Goal: Task Accomplishment & Management: Manage account settings

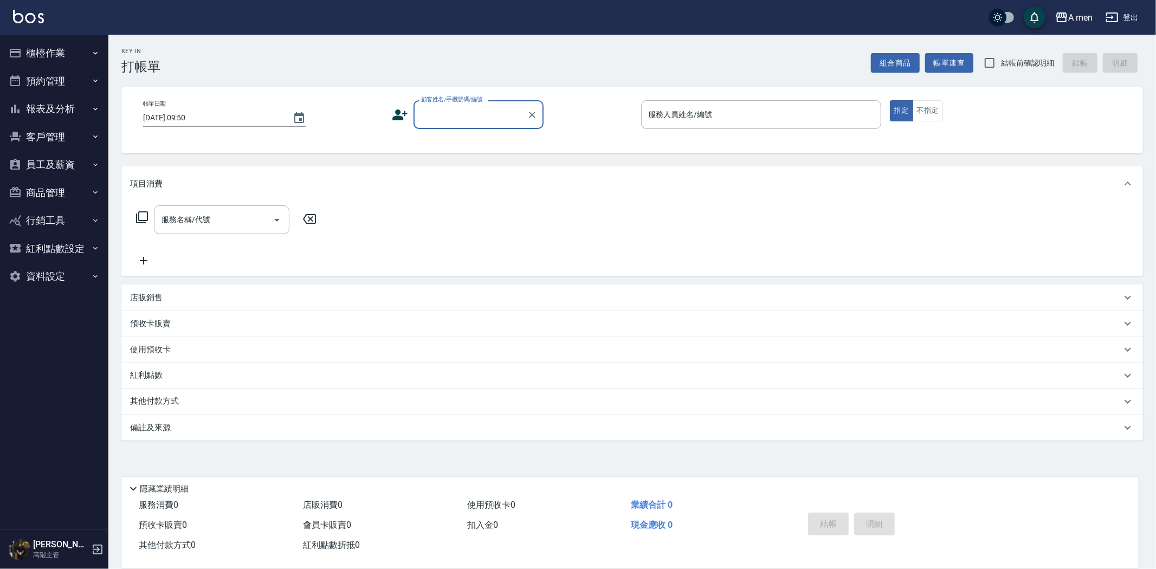
click at [52, 88] on button "預約管理" at bounding box center [54, 81] width 100 height 28
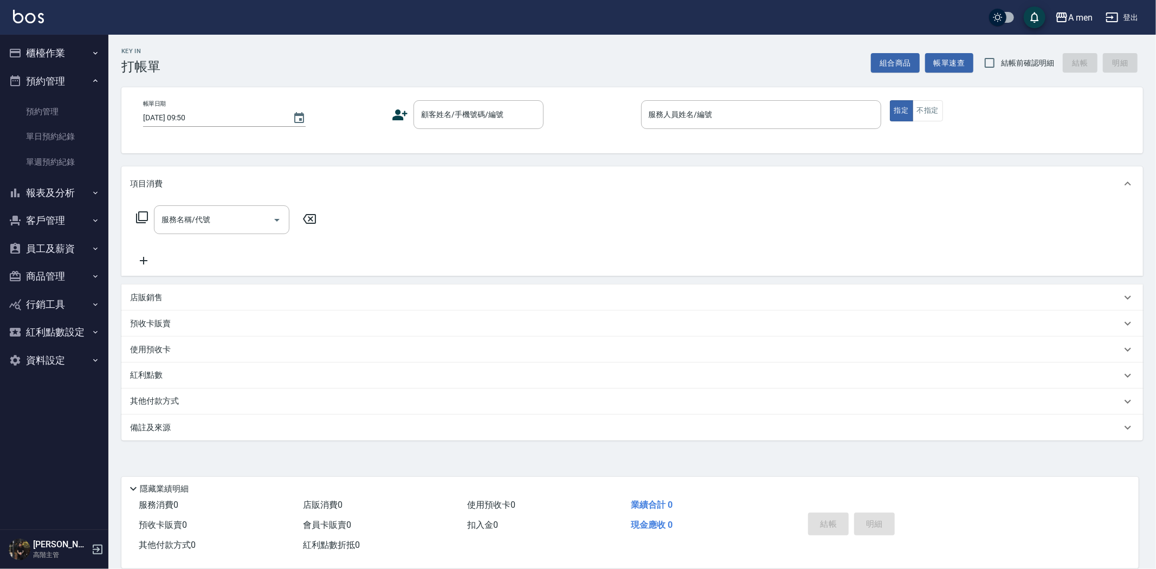
click at [55, 60] on button "櫃檯作業" at bounding box center [54, 53] width 100 height 28
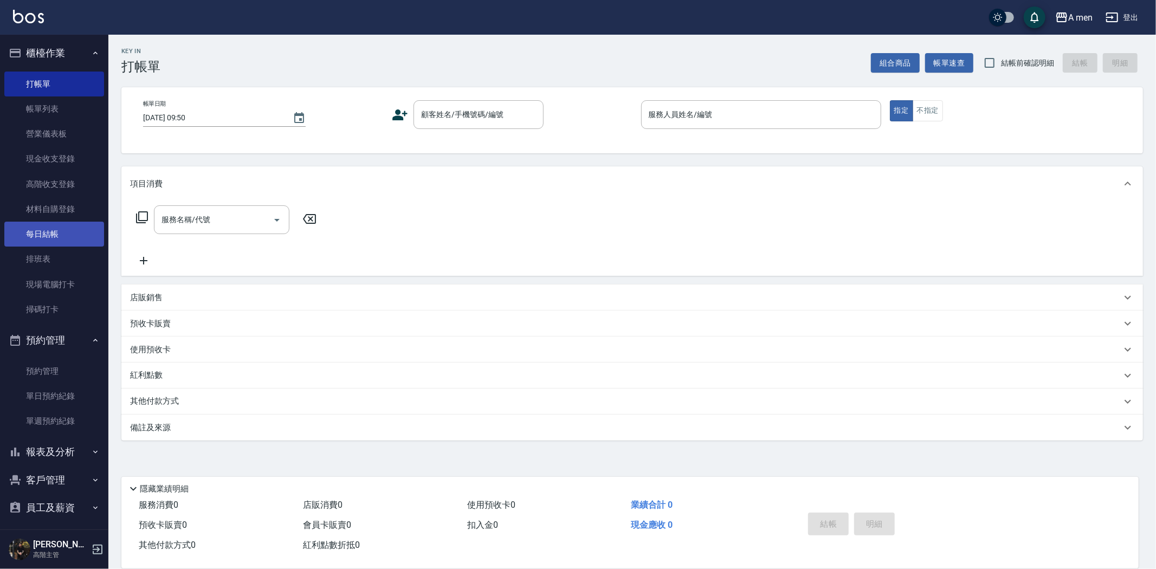
click at [62, 231] on link "每日結帳" at bounding box center [54, 234] width 100 height 25
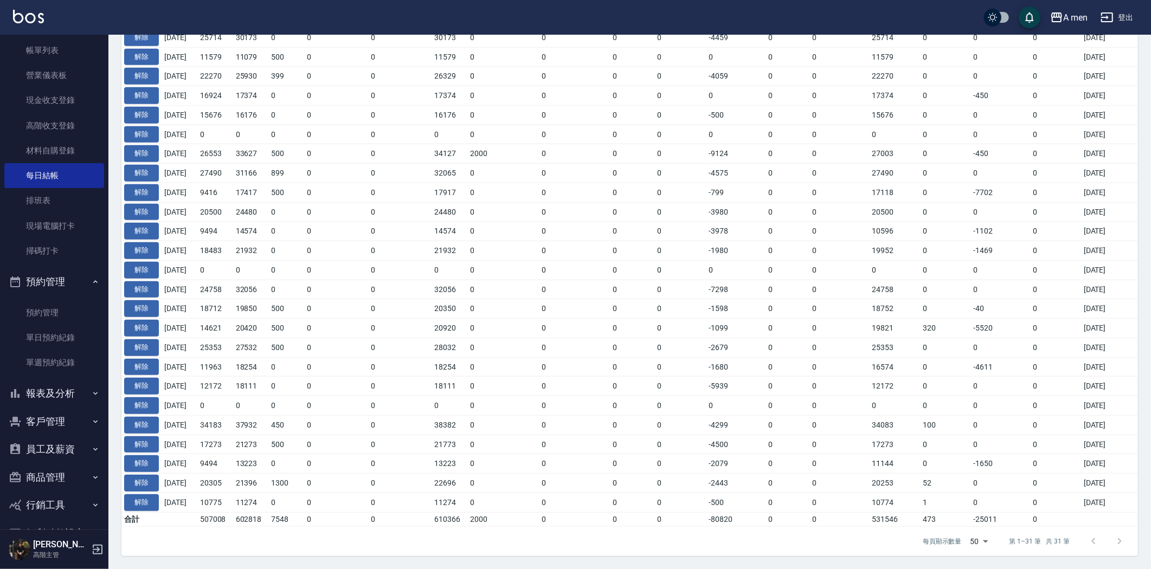
scroll to position [117, 0]
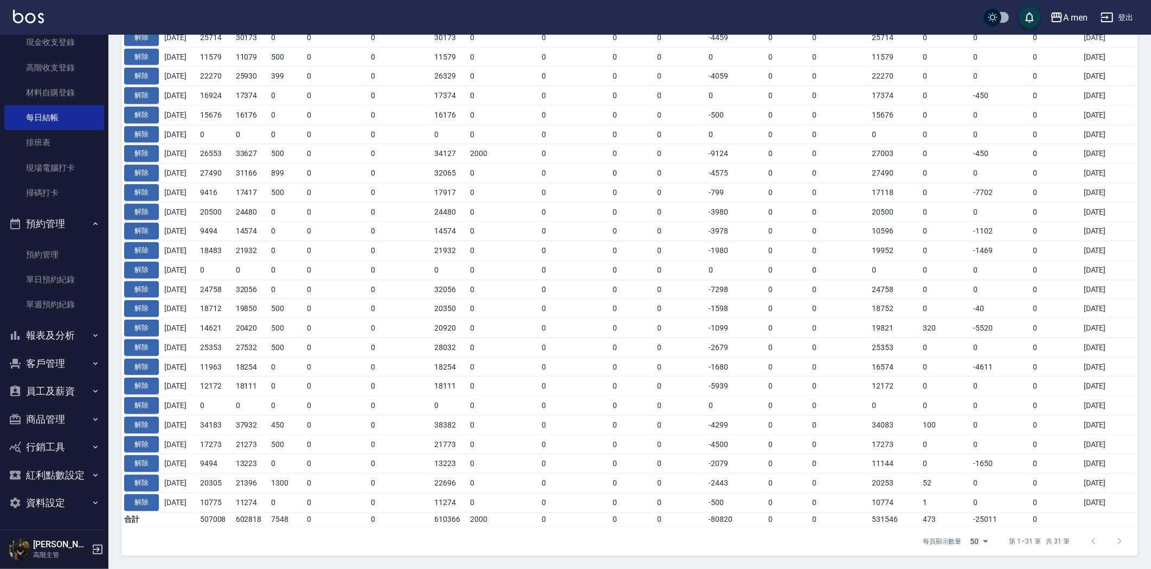
click at [52, 338] on button "報表及分析" at bounding box center [54, 335] width 100 height 28
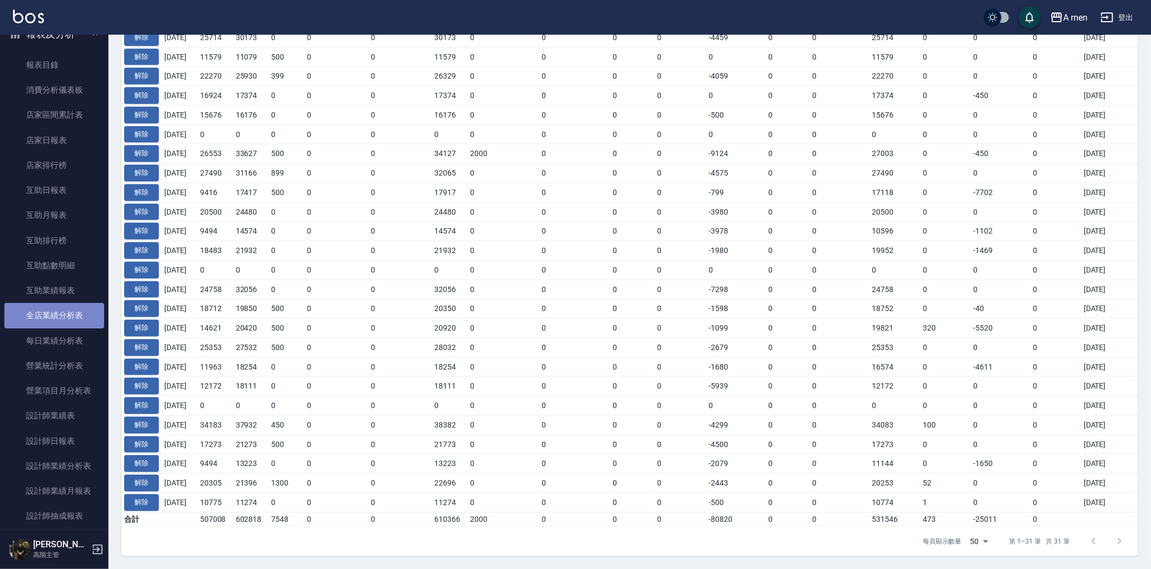
click at [65, 323] on link "全店業績分析表" at bounding box center [54, 315] width 100 height 25
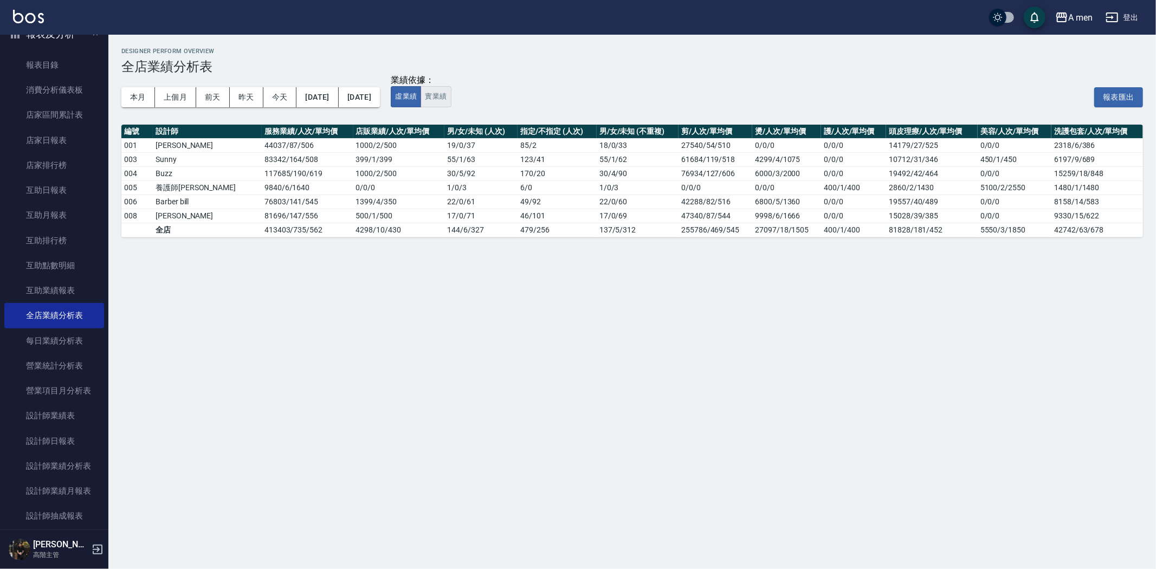
click at [451, 93] on button "實業績" at bounding box center [436, 96] width 30 height 21
click at [421, 96] on button "虛業績" at bounding box center [406, 96] width 30 height 21
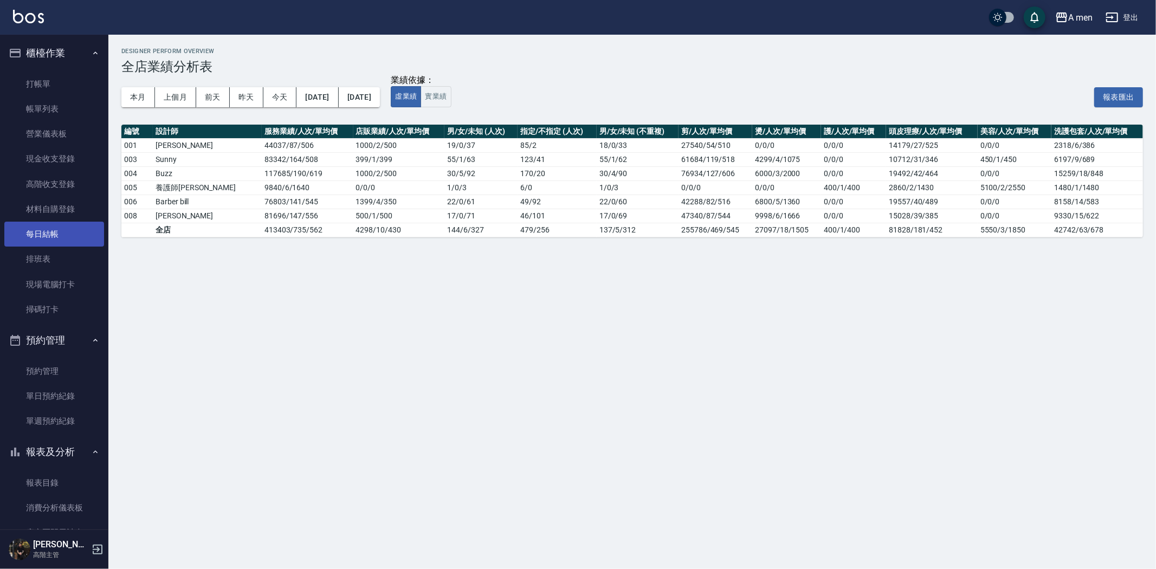
click at [41, 223] on link "每日結帳" at bounding box center [54, 234] width 100 height 25
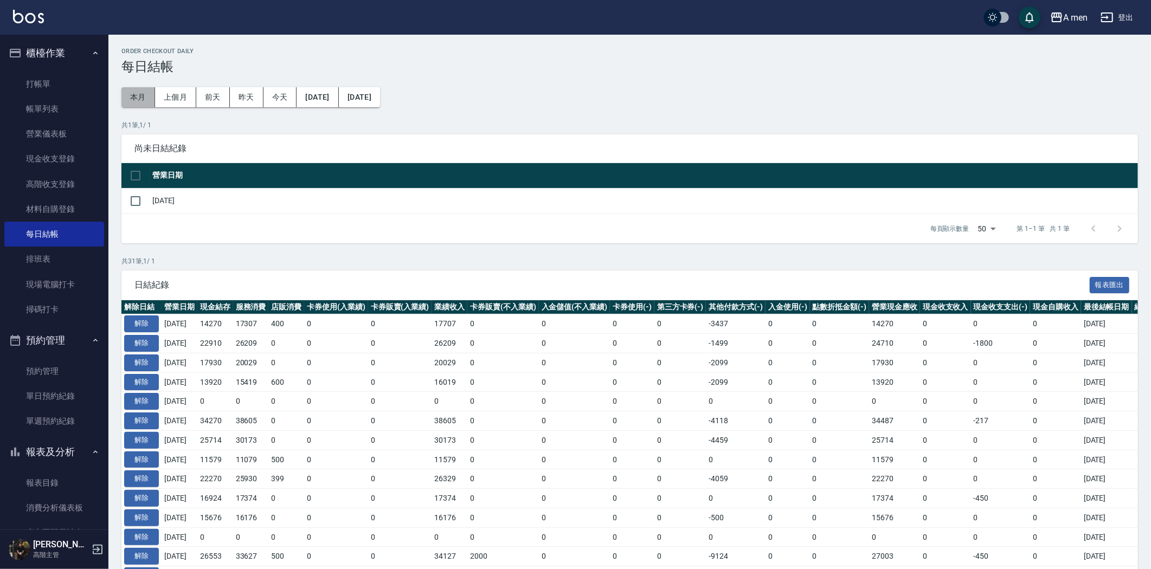
click at [144, 99] on button "本月" at bounding box center [138, 97] width 34 height 20
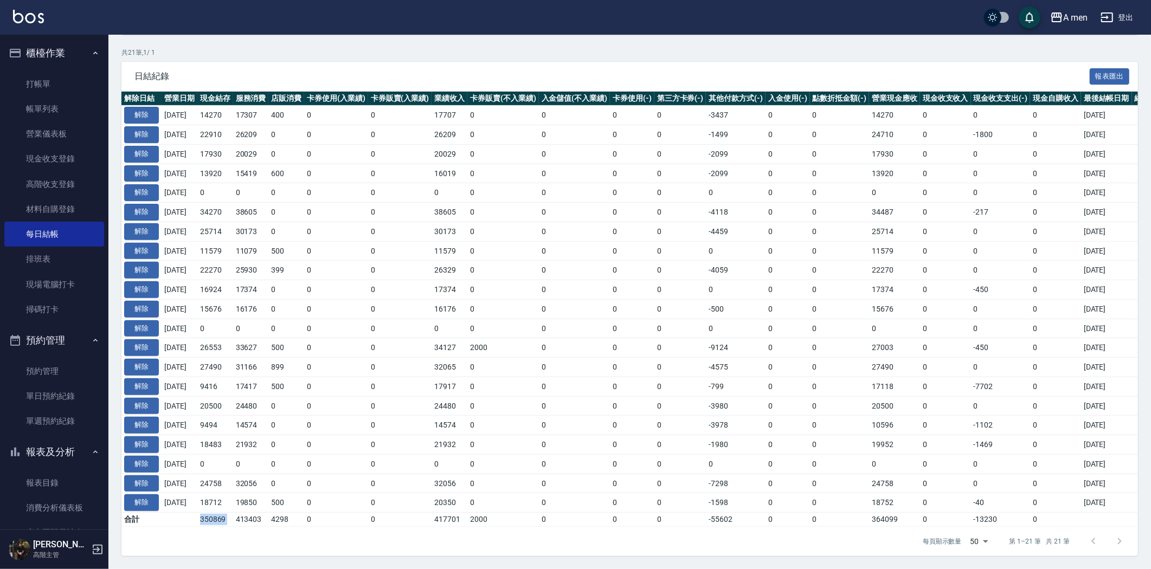
drag, startPoint x: 206, startPoint y: 513, endPoint x: 246, endPoint y: 512, distance: 39.6
click at [246, 513] on tr "合計 350869 413403 4298 0 0 417701 2000 0 0 0 -55602 0 0 364099 0 -13230 0" at bounding box center [640, 520] width 1039 height 14
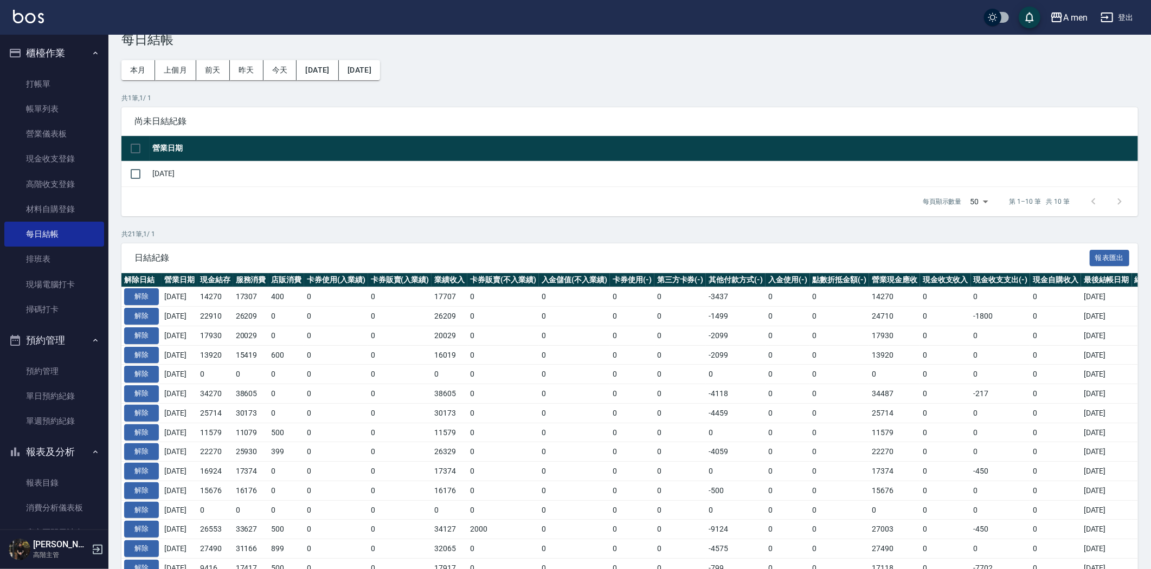
scroll to position [0, 0]
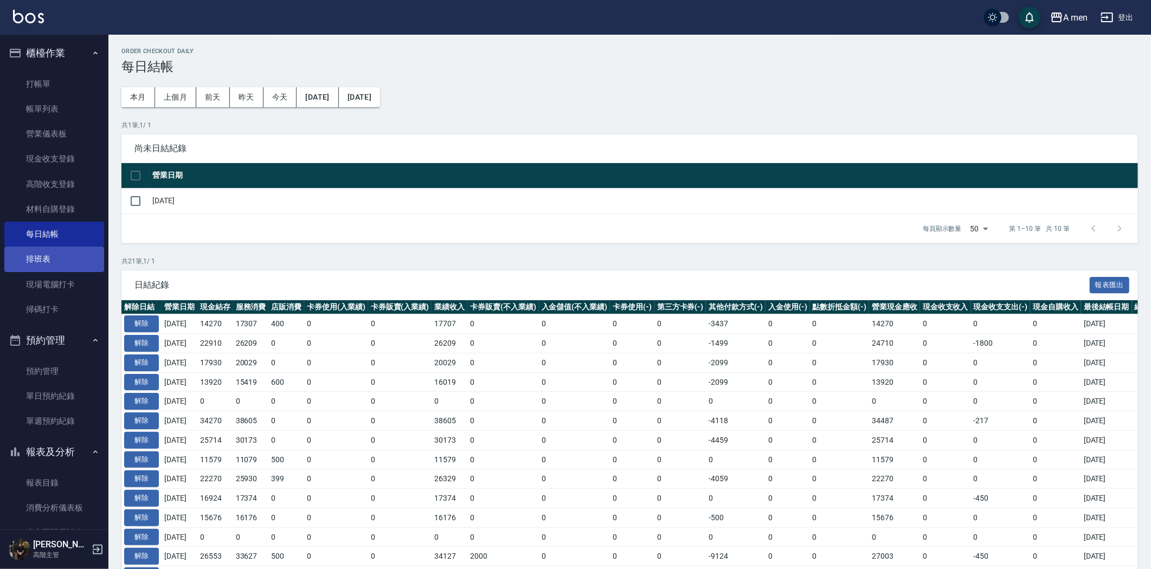
click at [39, 259] on link "排班表" at bounding box center [54, 259] width 100 height 25
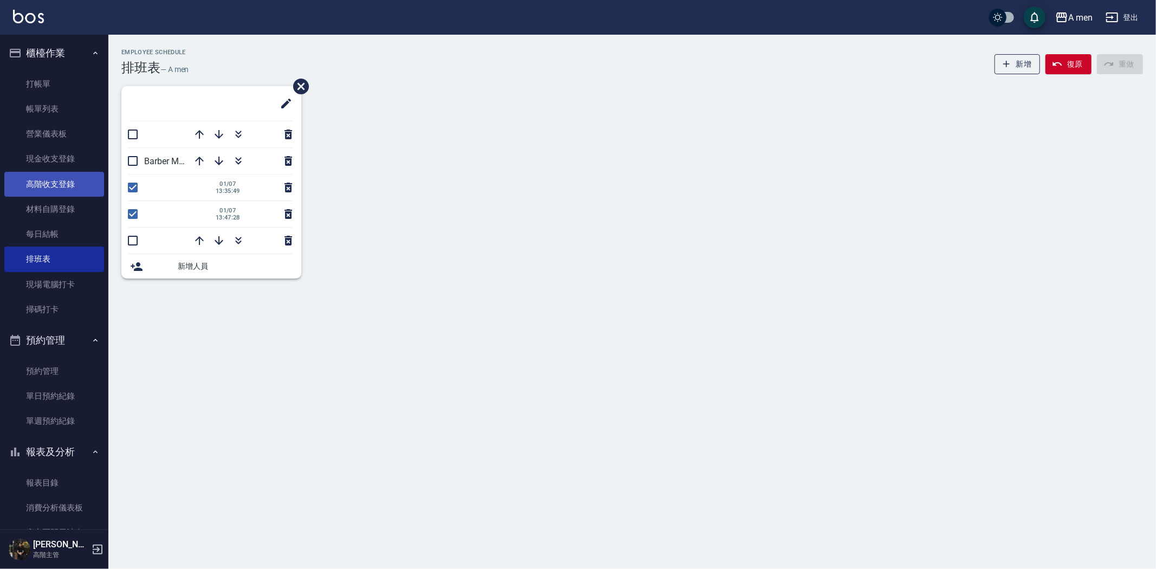
click at [46, 194] on link "高階收支登錄" at bounding box center [54, 184] width 100 height 25
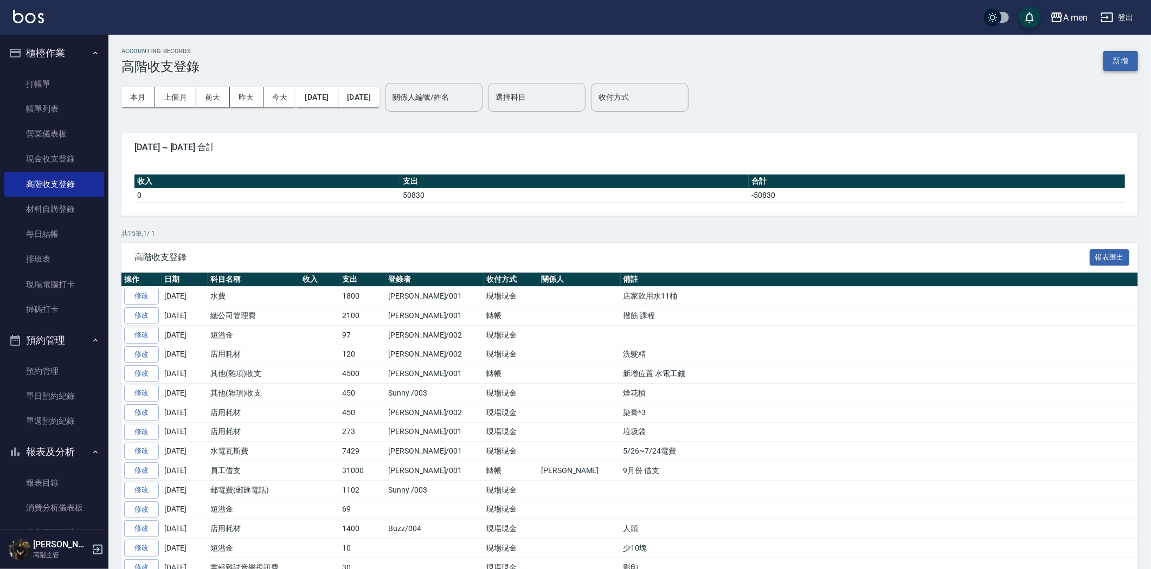
click at [1120, 55] on button "新增" at bounding box center [1120, 61] width 35 height 20
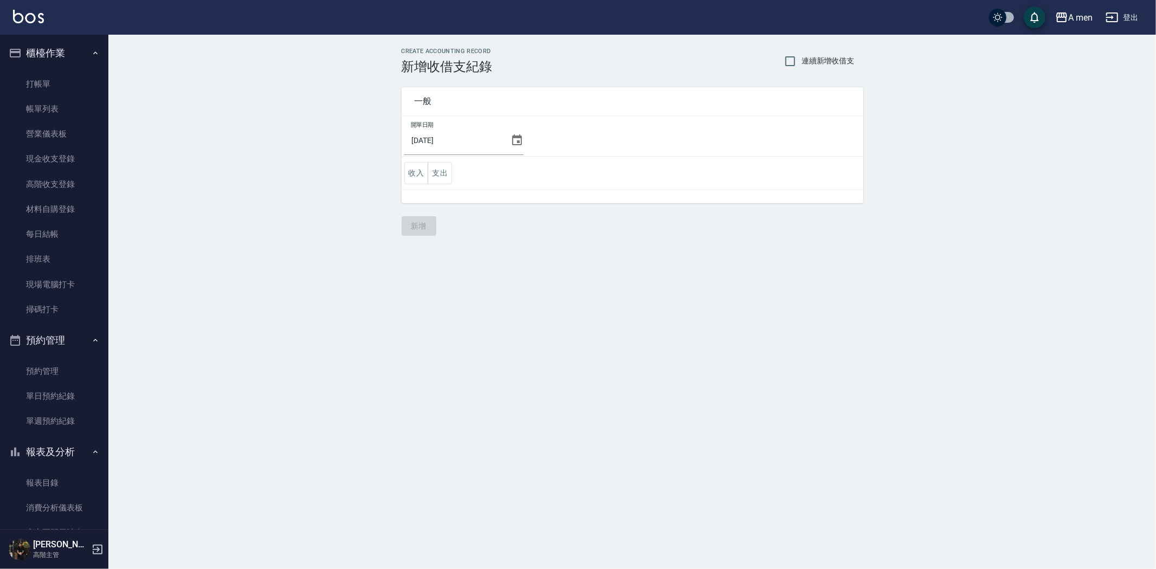
click at [456, 180] on td "收入 支出" at bounding box center [633, 174] width 462 height 34
click at [452, 178] on button "支出" at bounding box center [440, 173] width 24 height 22
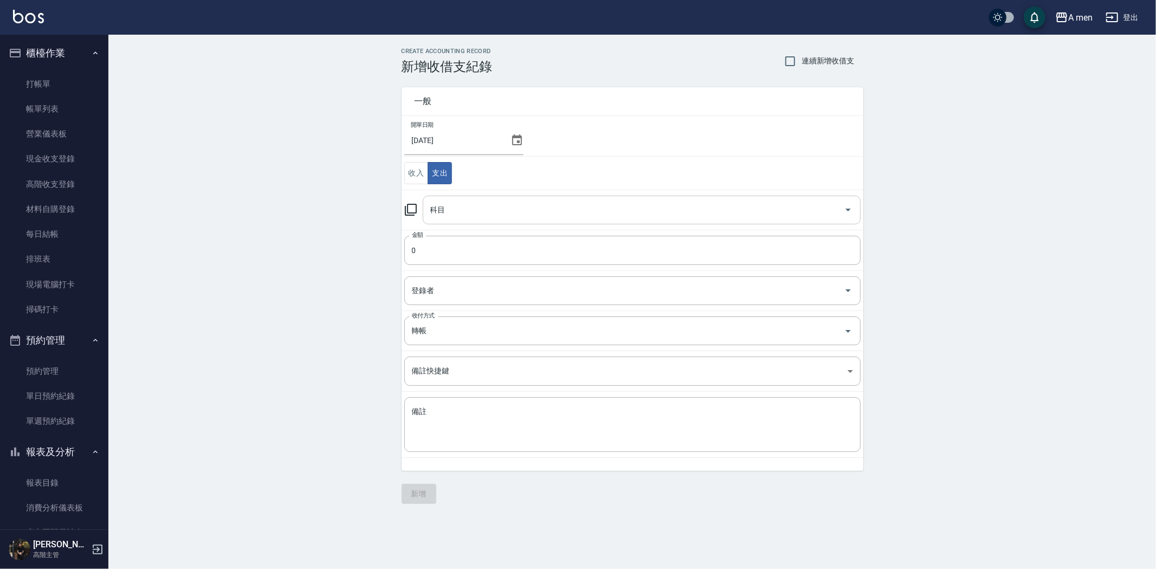
drag, startPoint x: 473, startPoint y: 222, endPoint x: 481, endPoint y: 219, distance: 8.8
click at [474, 223] on div "科目" at bounding box center [642, 210] width 438 height 29
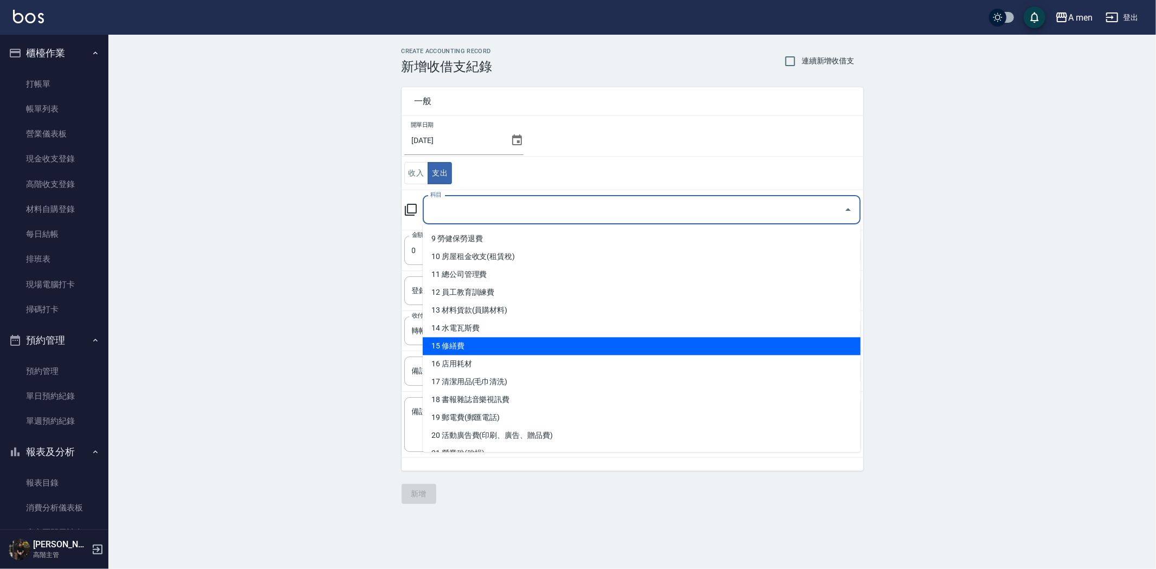
scroll to position [159, 0]
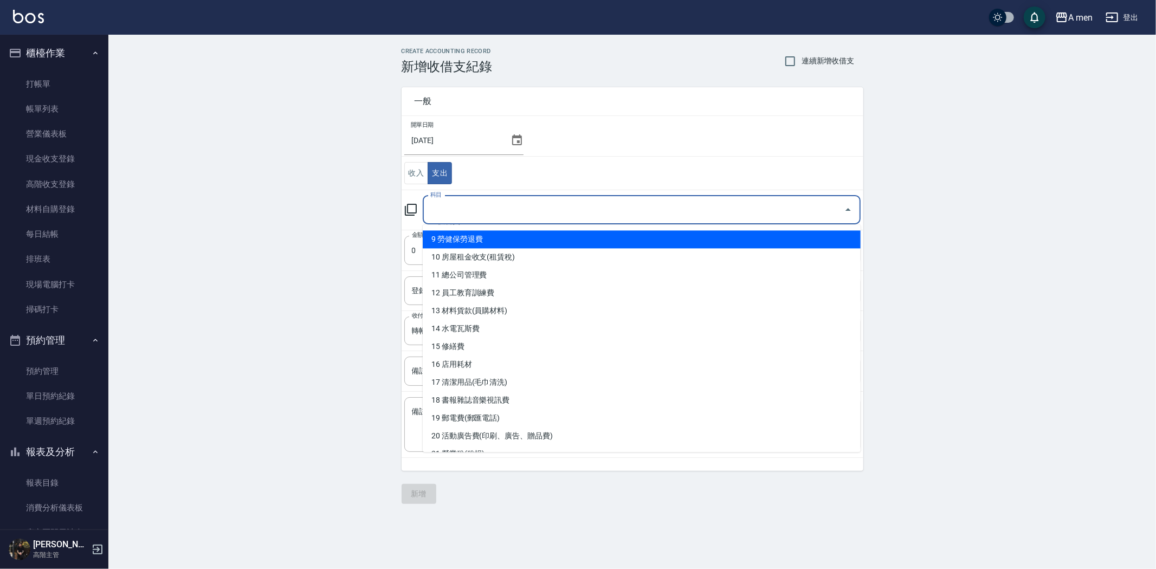
click at [530, 244] on li "9 勞健保勞退費" at bounding box center [642, 239] width 438 height 18
type input "9 勞健保勞退費"
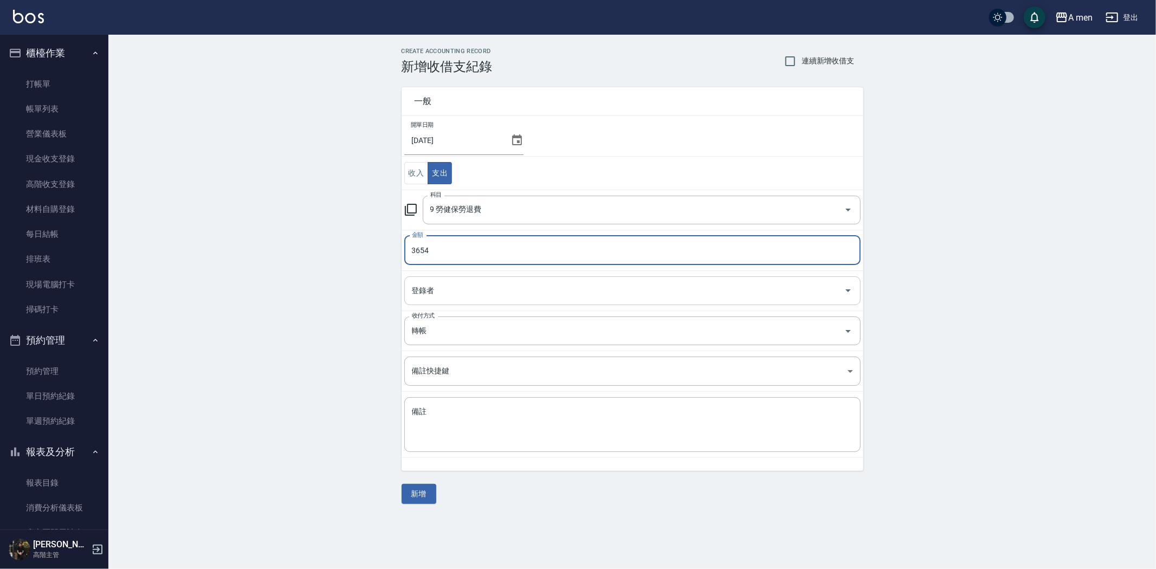
type input "3654"
click at [513, 282] on input "登錄者" at bounding box center [624, 290] width 430 height 19
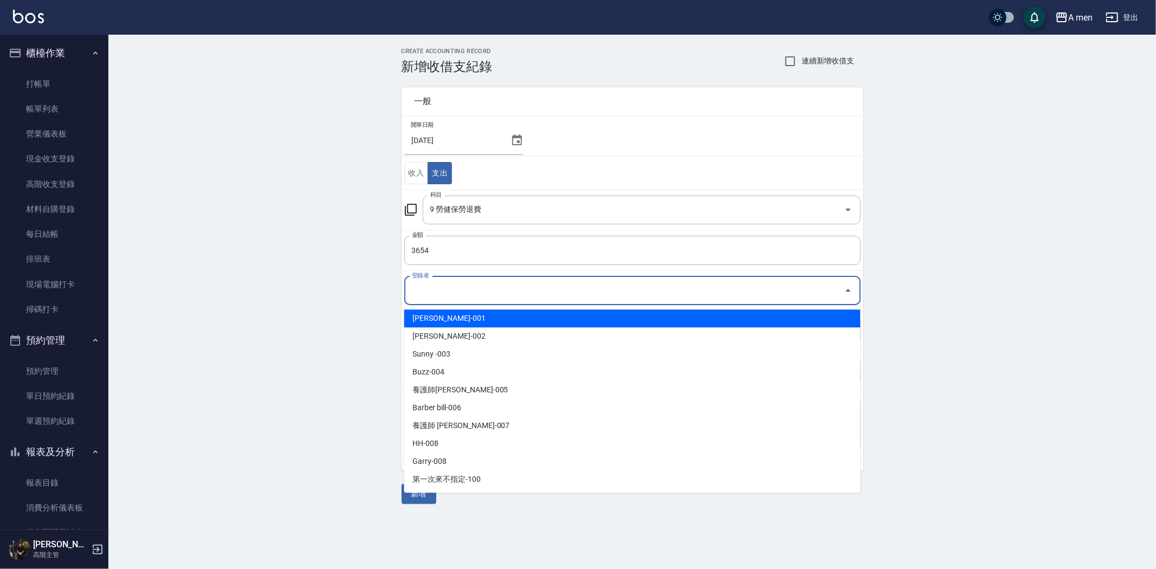
click at [491, 316] on li "[PERSON_NAME]-001" at bounding box center [632, 319] width 456 height 18
type input "[PERSON_NAME]-001"
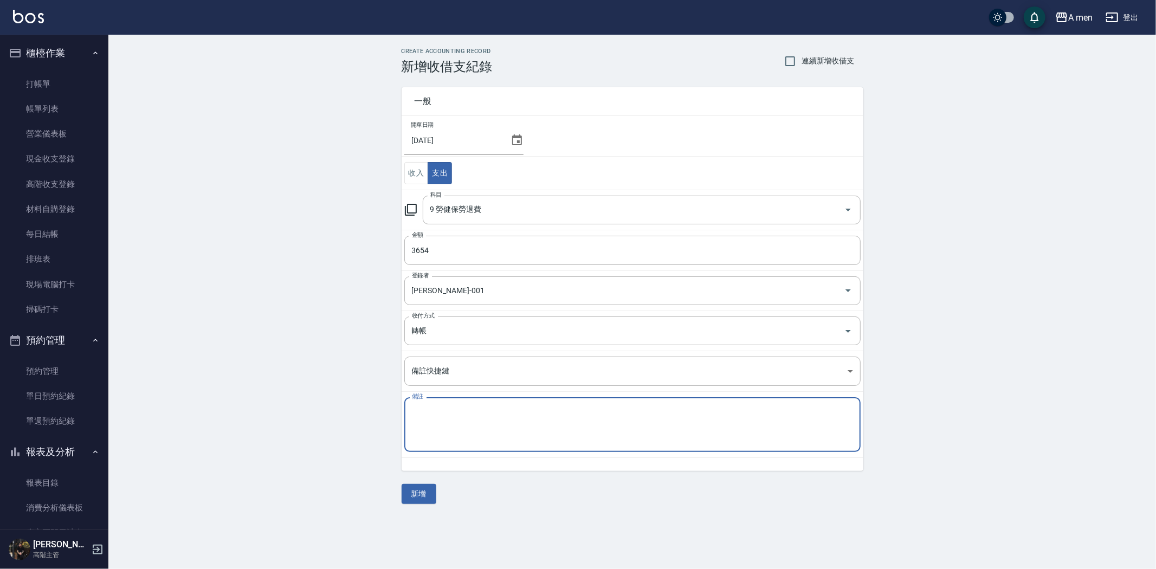
click at [445, 407] on textarea "備註" at bounding box center [632, 425] width 441 height 37
type textarea "07月份 員工健保"
click at [426, 487] on button "新增" at bounding box center [419, 494] width 35 height 20
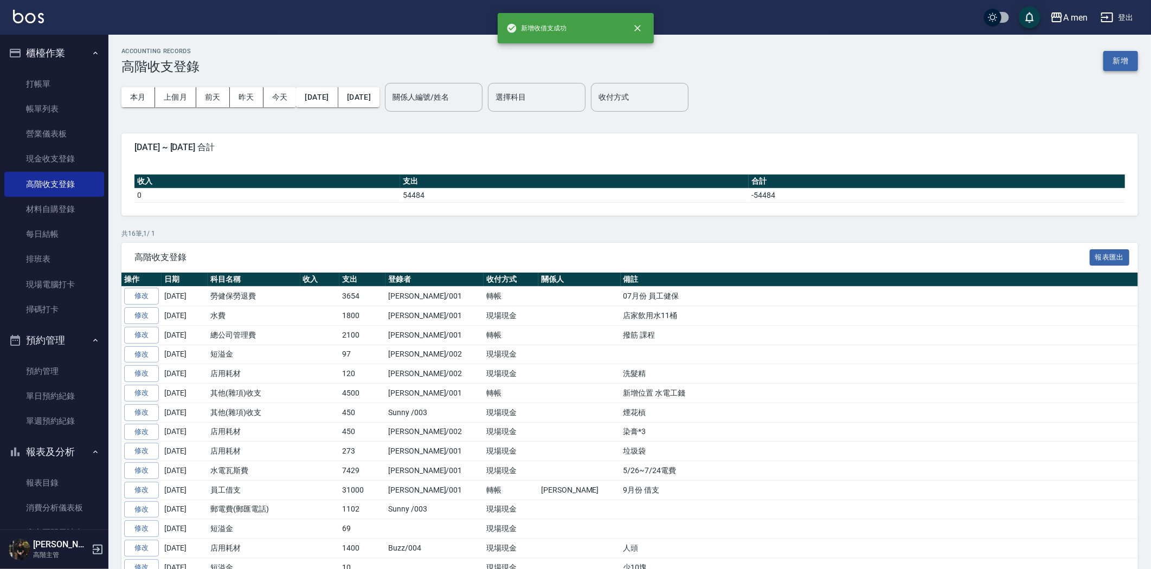
click at [1110, 57] on button "新增" at bounding box center [1120, 61] width 35 height 20
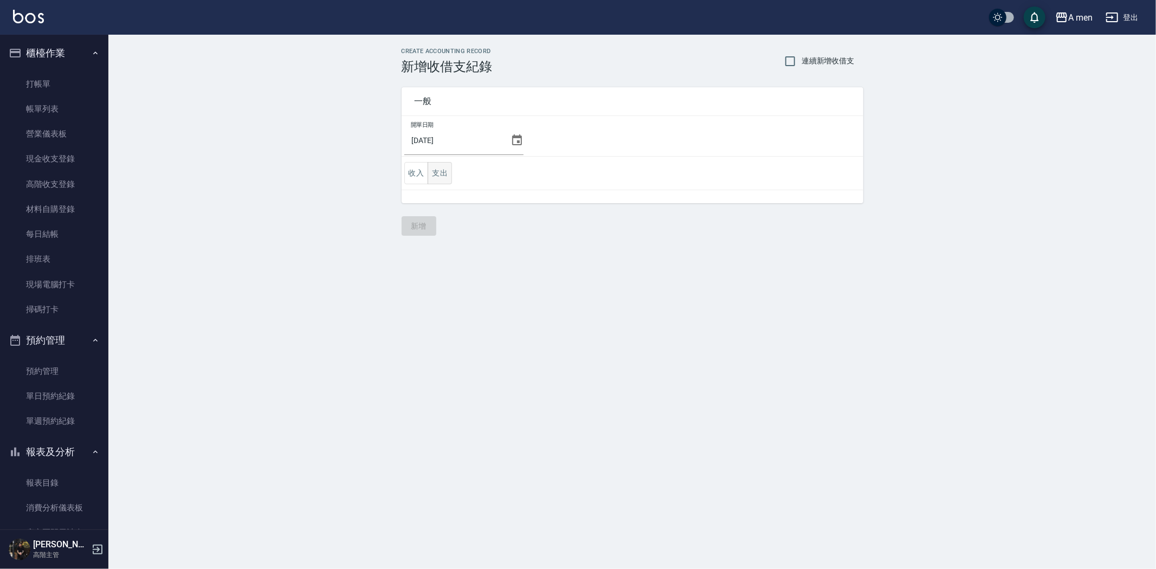
click at [445, 171] on button "支出" at bounding box center [440, 173] width 24 height 22
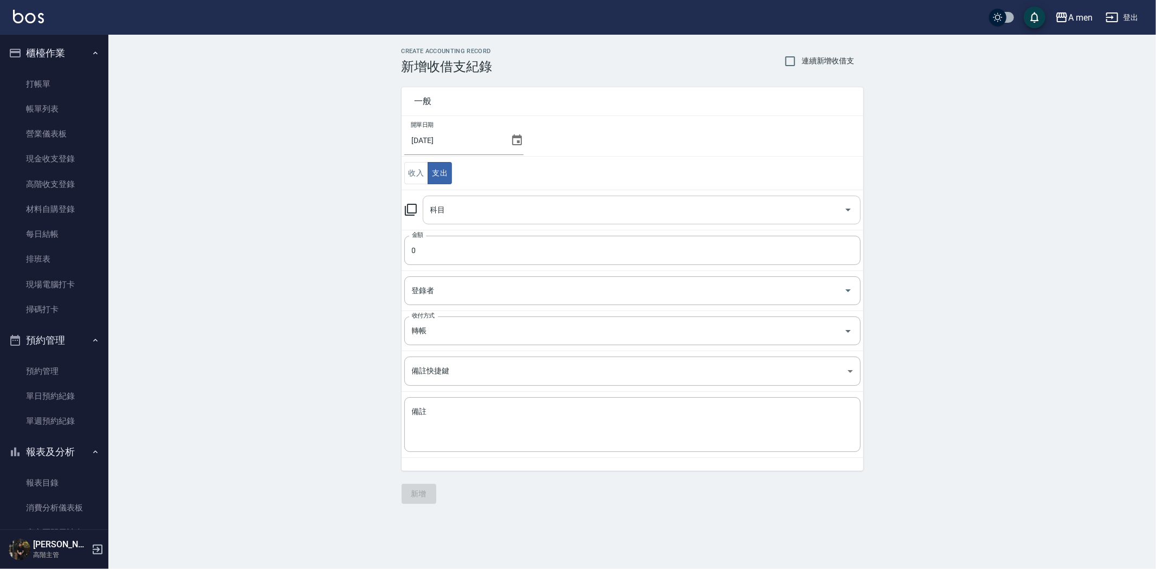
click at [468, 212] on input "科目" at bounding box center [634, 210] width 412 height 19
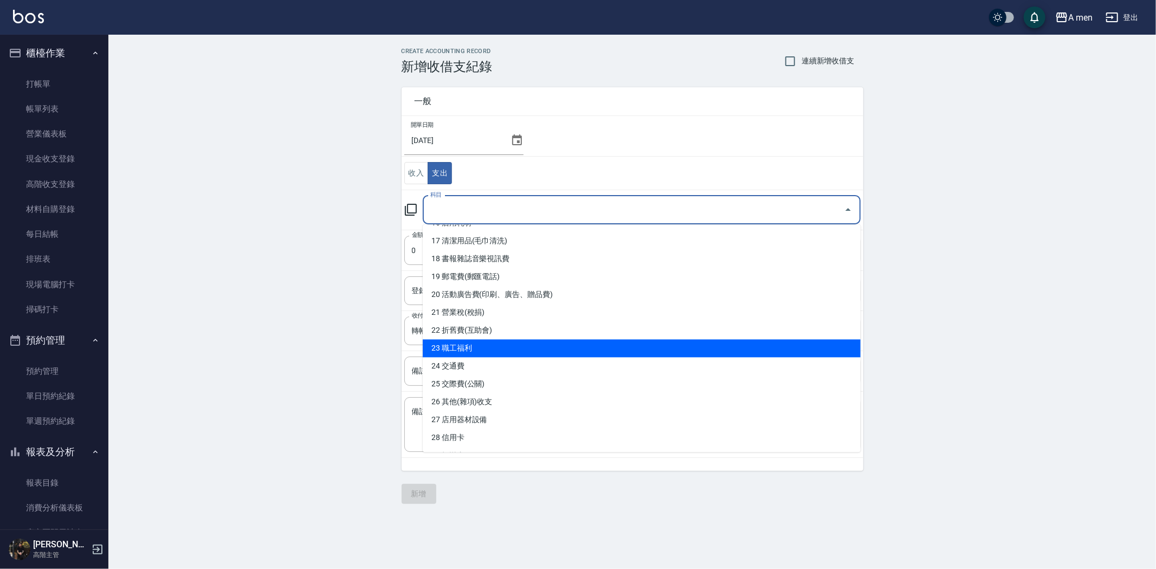
scroll to position [280, 0]
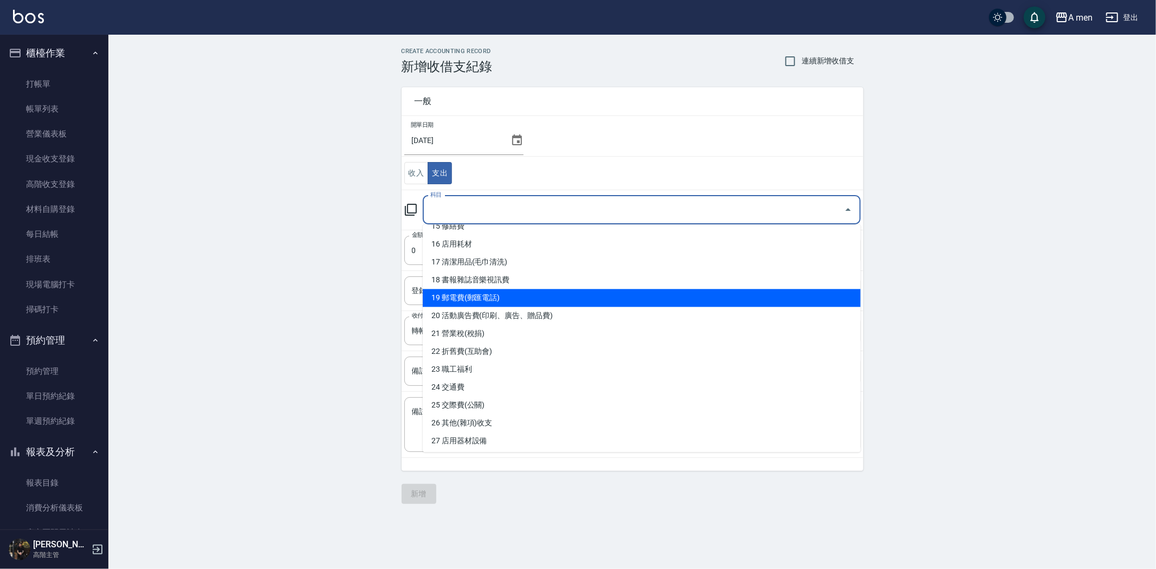
click at [511, 294] on li "19 郵電費(郵匯電話)" at bounding box center [642, 298] width 438 height 18
type input "19 郵電費(郵匯電話)"
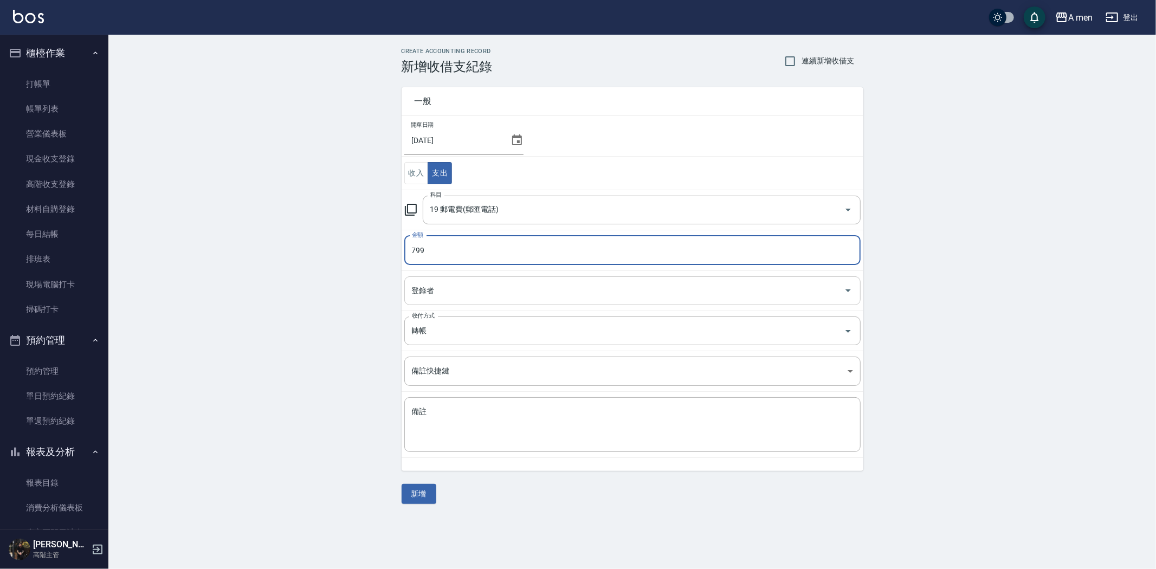
click at [464, 278] on div "登錄者" at bounding box center [632, 290] width 456 height 29
type input "799"
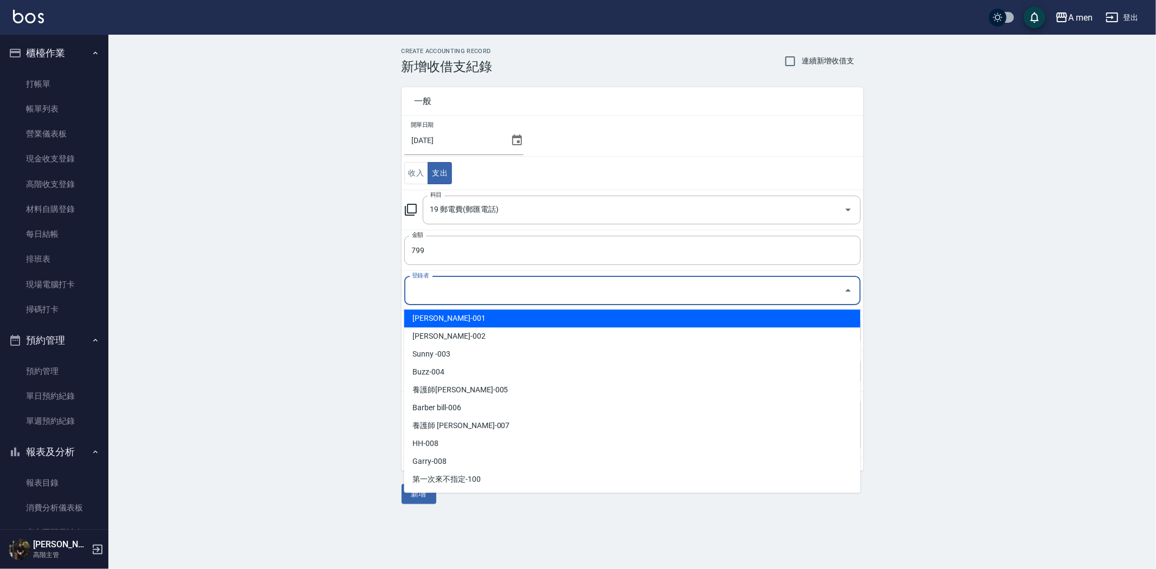
click at [441, 317] on li "[PERSON_NAME]-001" at bounding box center [632, 319] width 456 height 18
type input "[PERSON_NAME]-001"
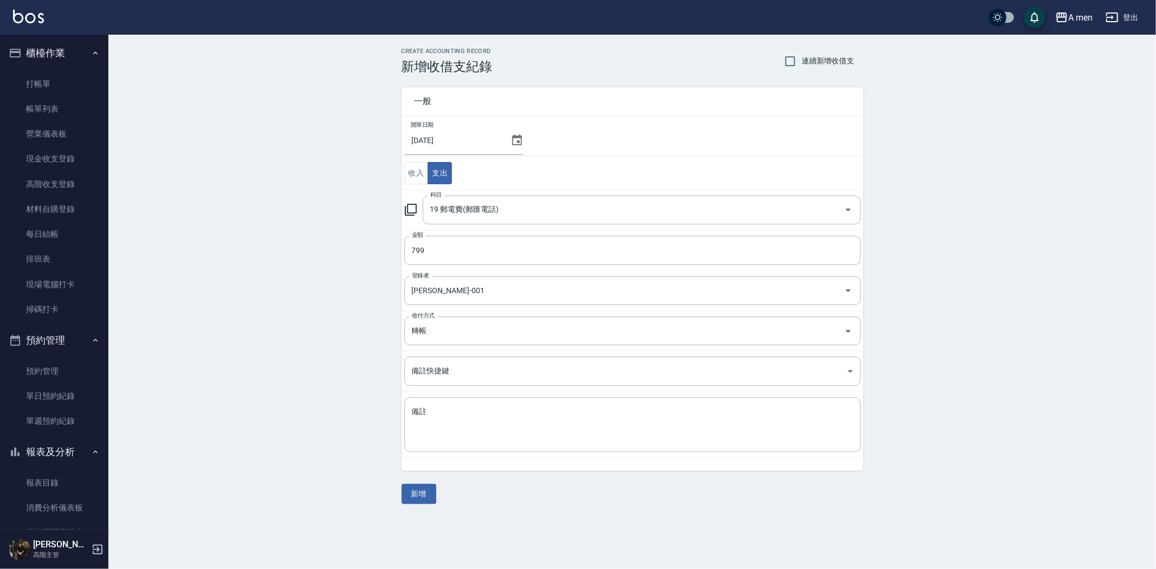
click at [453, 391] on td "備註快捷鍵 ​ 備註快捷鍵" at bounding box center [633, 371] width 462 height 41
click at [457, 407] on textarea "備註" at bounding box center [632, 425] width 441 height 37
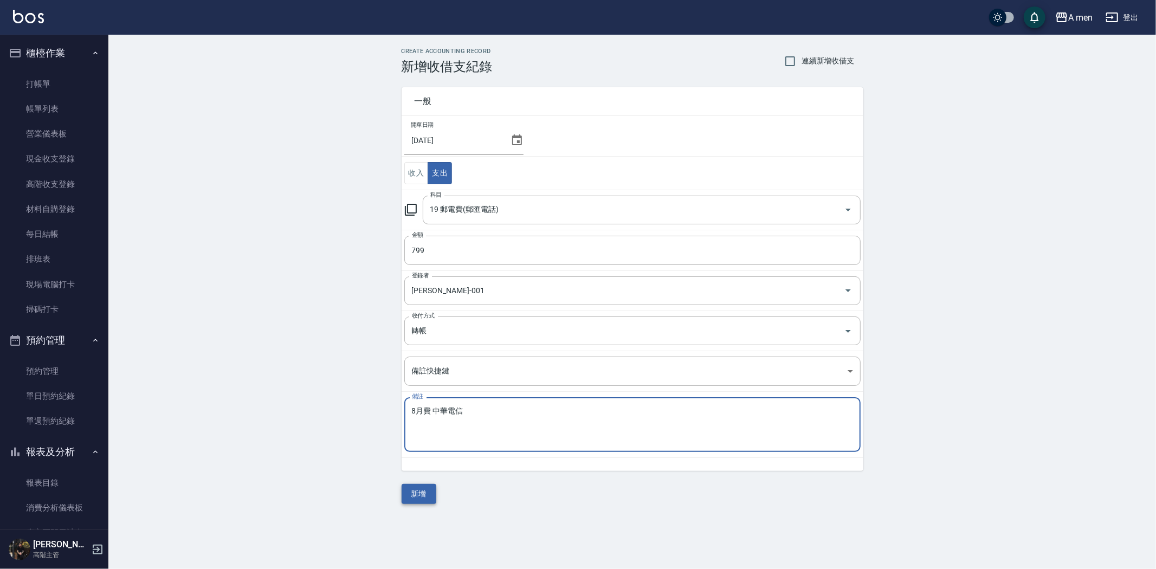
type textarea "8月費 中華電信"
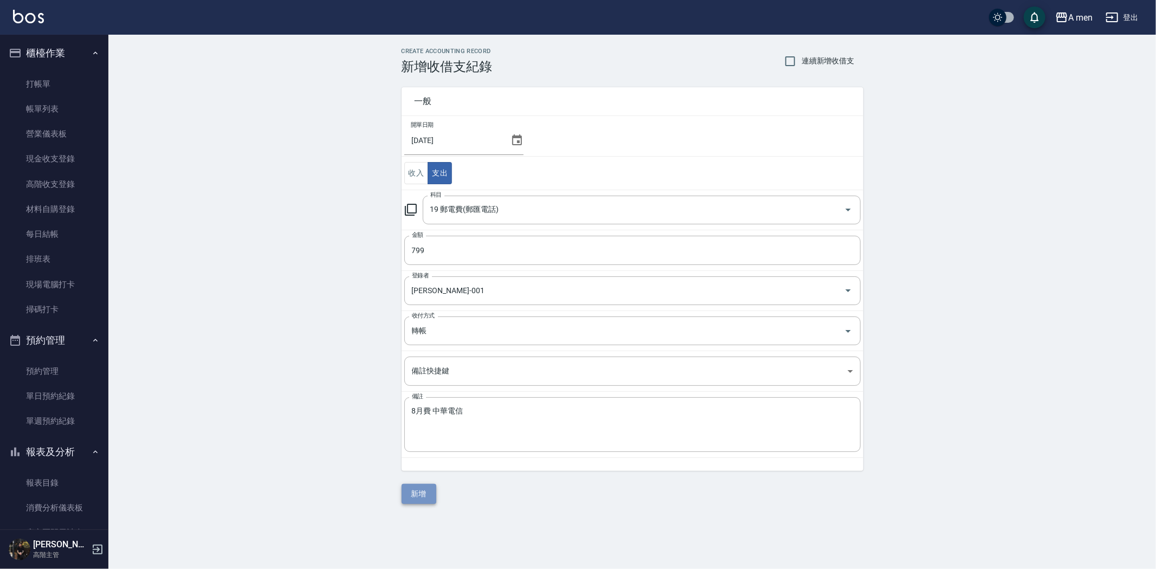
click at [419, 503] on button "新增" at bounding box center [419, 494] width 35 height 20
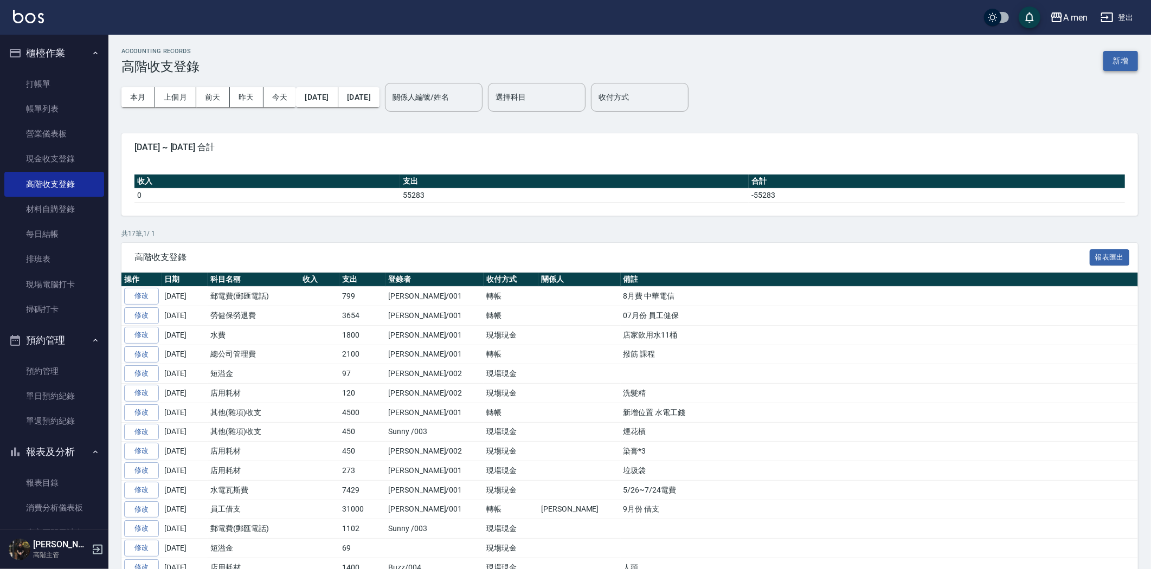
click at [1131, 58] on button "新增" at bounding box center [1120, 61] width 35 height 20
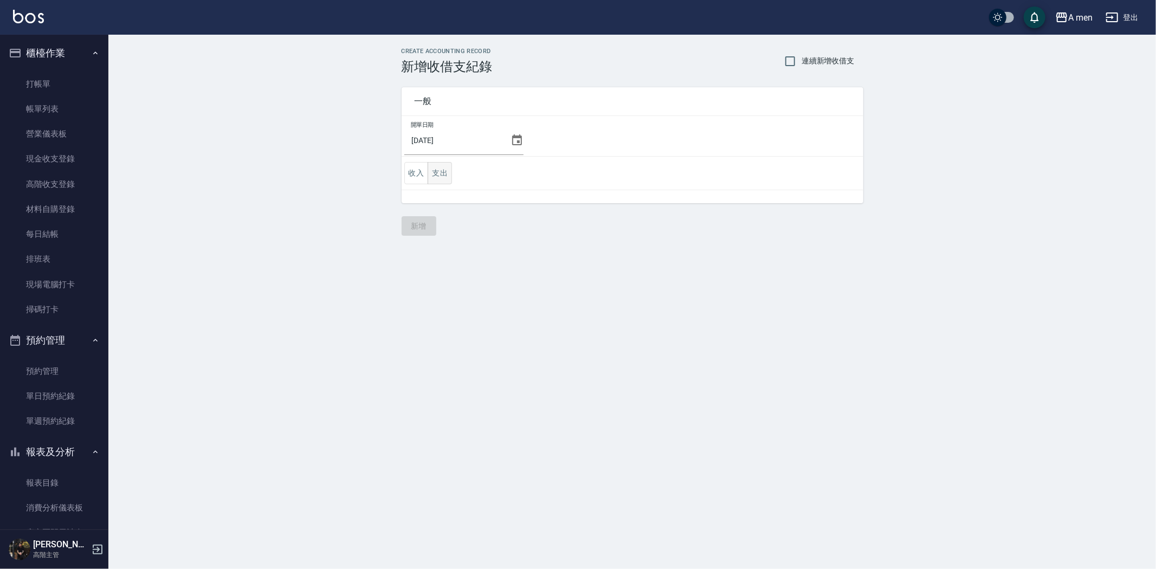
click at [436, 163] on td "收入 支出" at bounding box center [633, 174] width 462 height 34
click at [443, 170] on button "支出" at bounding box center [440, 173] width 24 height 22
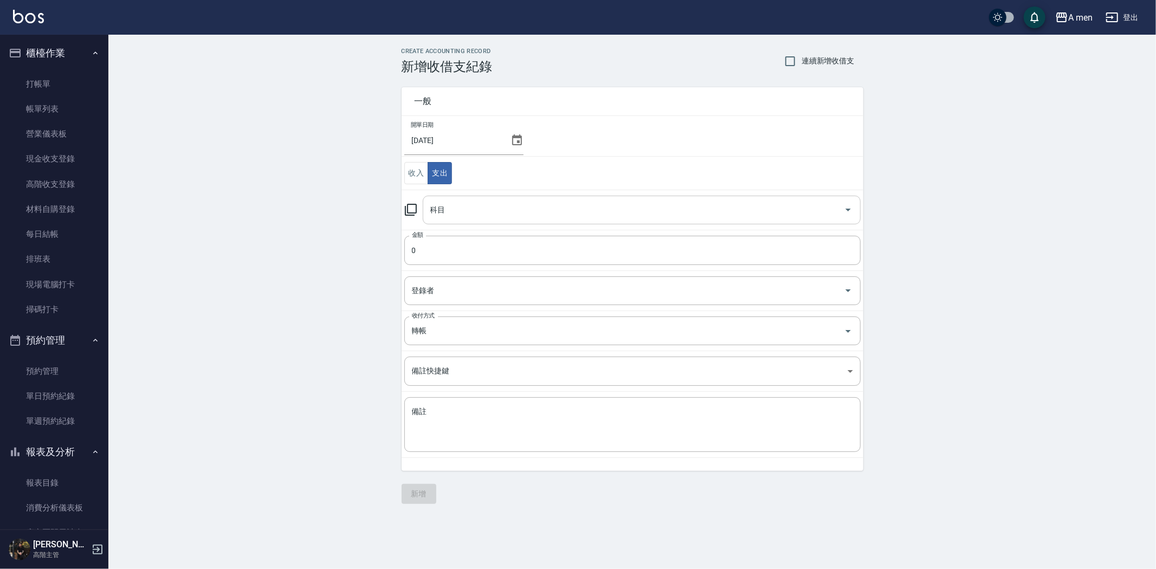
click at [469, 209] on input "科目" at bounding box center [634, 210] width 412 height 19
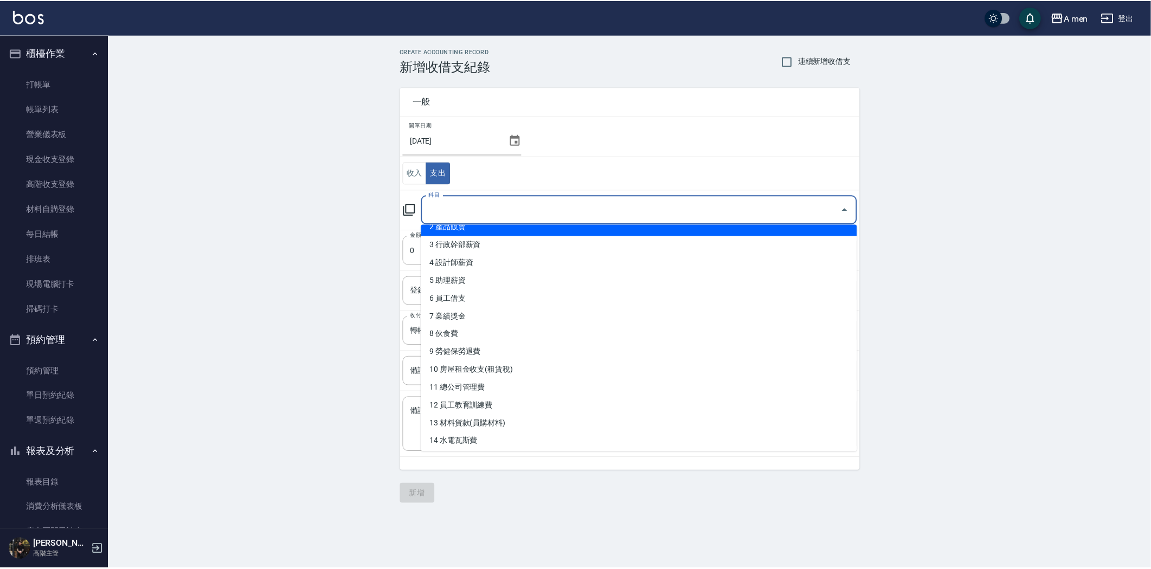
scroll to position [60, 0]
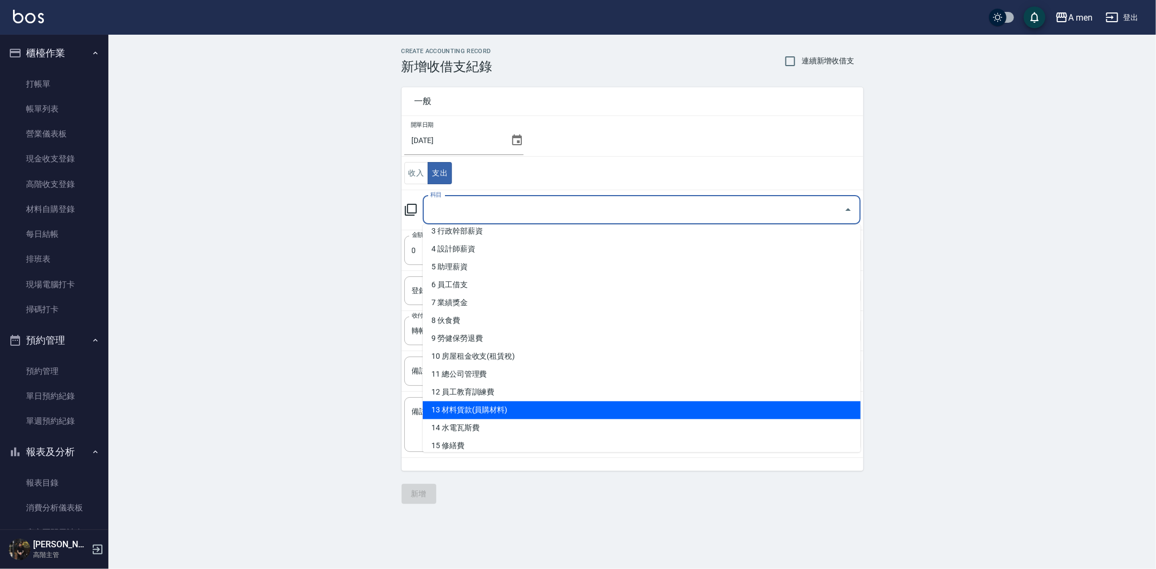
click at [503, 413] on li "13 材料貨款(員購材料)" at bounding box center [642, 410] width 438 height 18
type input "13 材料貨款(員購材料)"
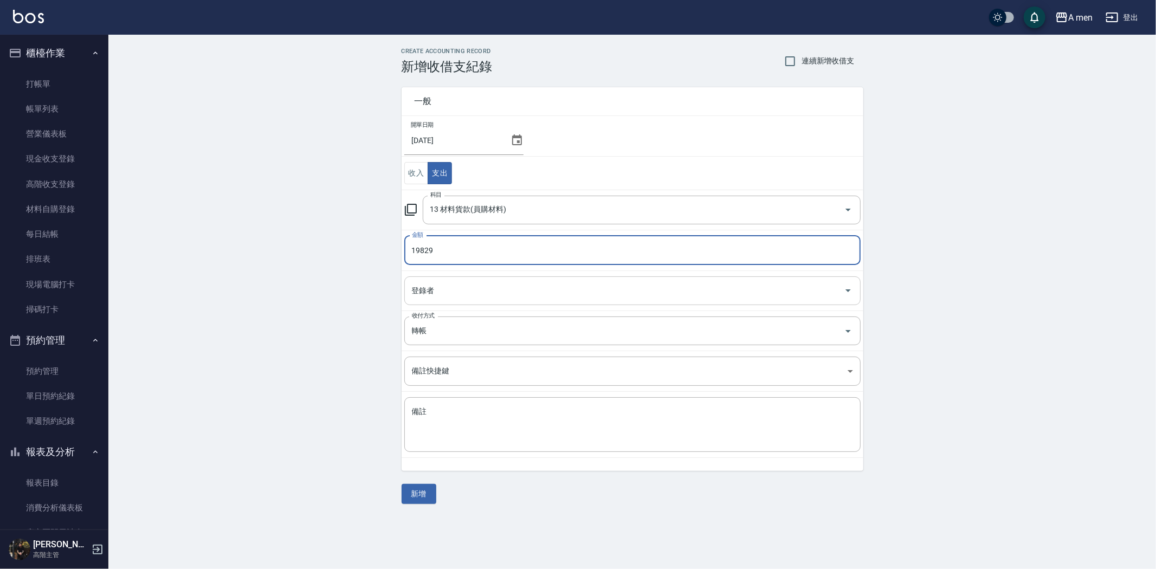
type input "19829"
click at [453, 286] on input "登錄者" at bounding box center [624, 290] width 430 height 19
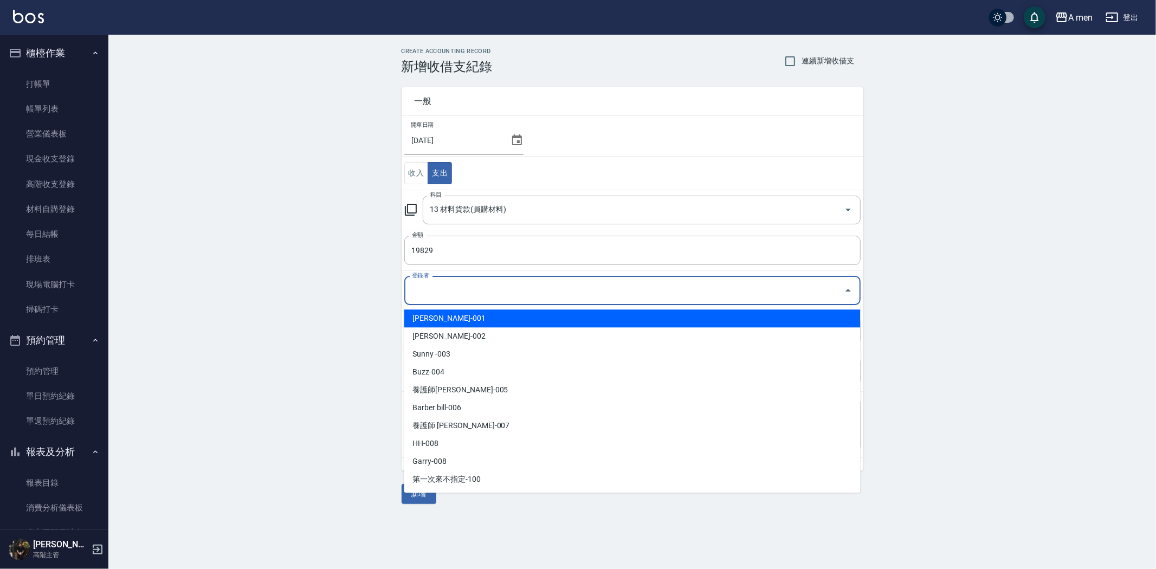
click at [456, 321] on li "[PERSON_NAME]-001" at bounding box center [632, 319] width 456 height 18
type input "[PERSON_NAME]-001"
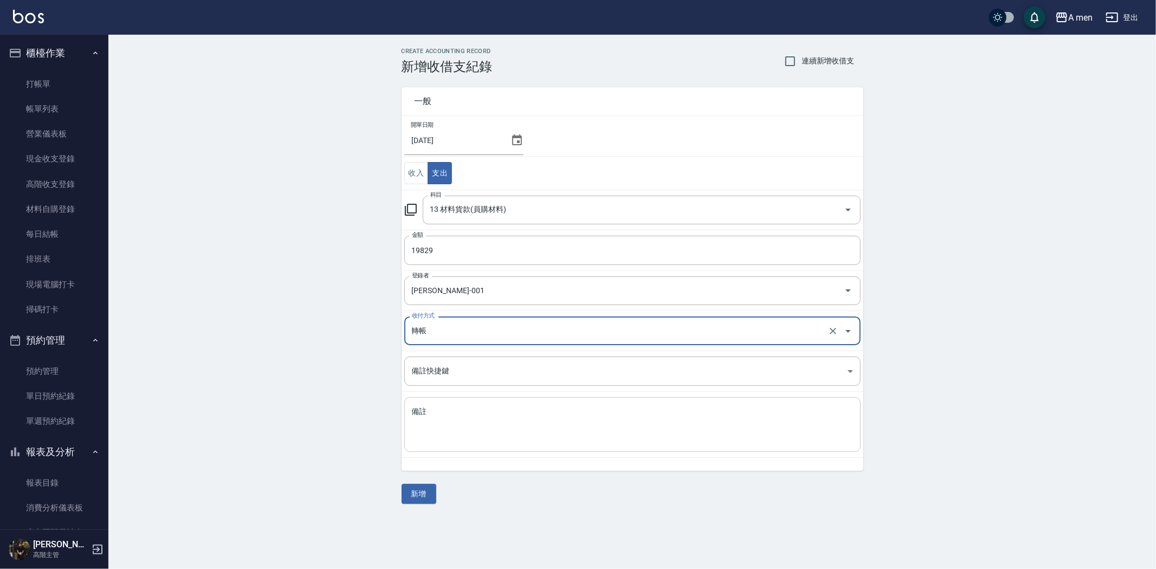
click at [469, 410] on textarea "備註" at bounding box center [632, 425] width 441 height 37
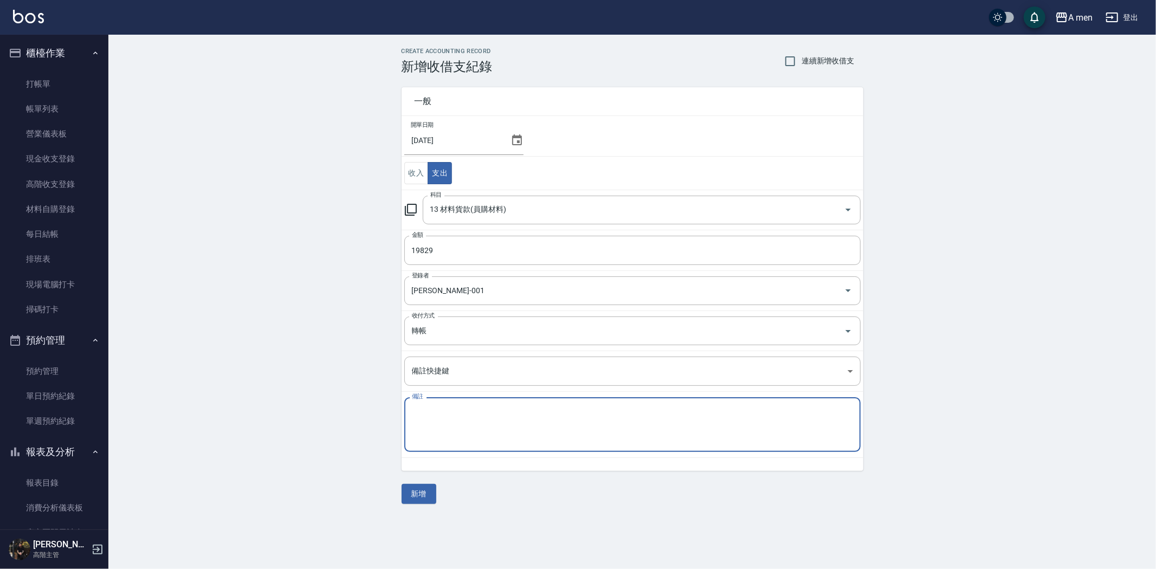
paste textarea "19,829"
type textarea "1"
type textarea "7月份 新德揚貨款"
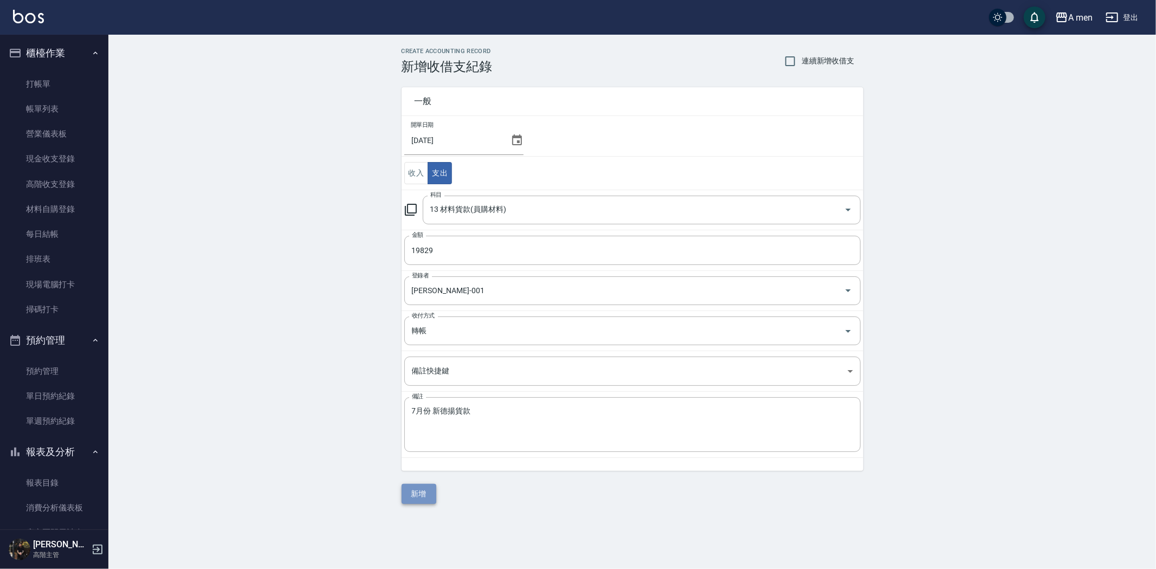
click at [430, 493] on button "新增" at bounding box center [419, 494] width 35 height 20
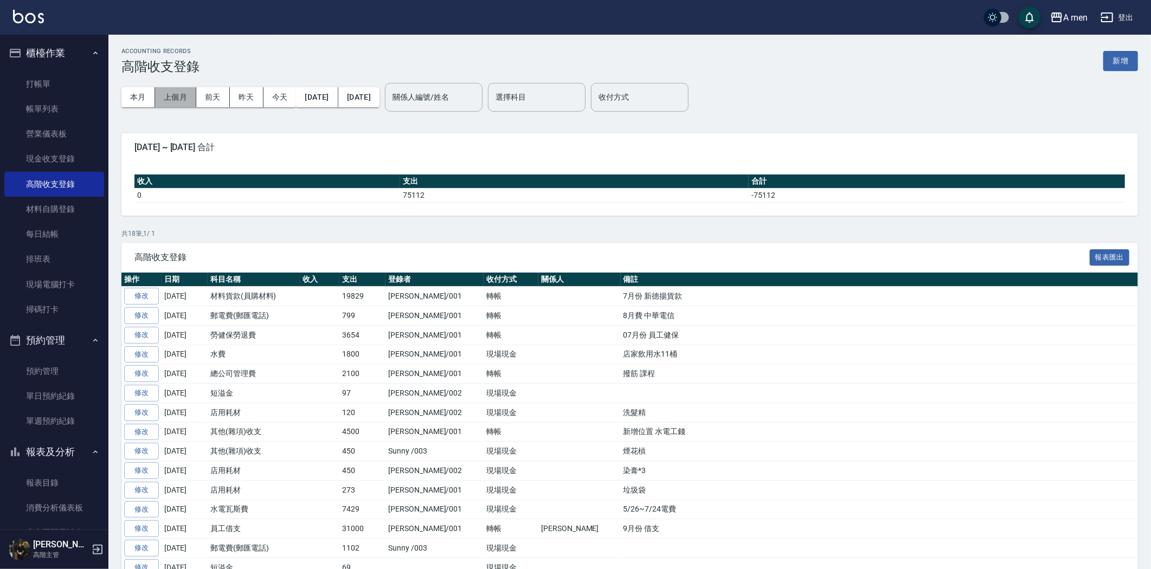
click at [182, 98] on button "上個月" at bounding box center [175, 97] width 41 height 20
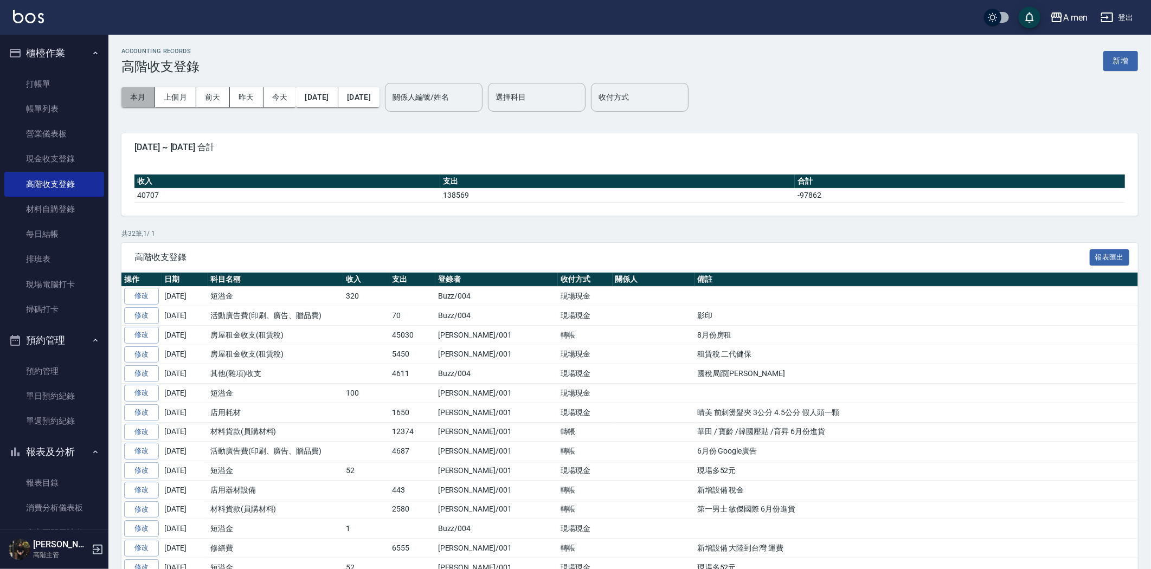
click at [147, 102] on button "本月" at bounding box center [138, 97] width 34 height 20
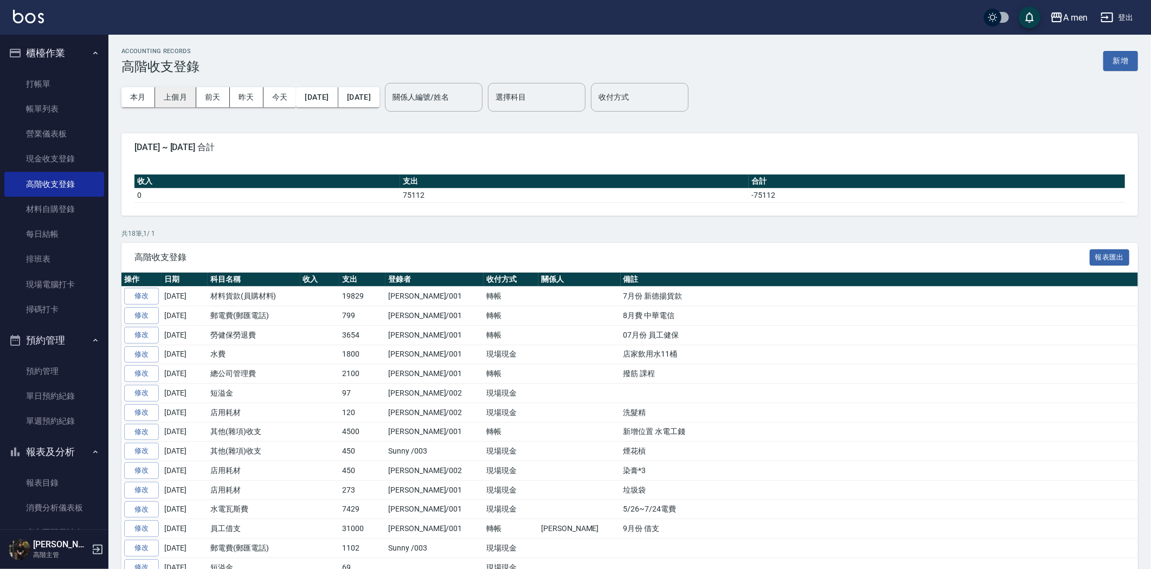
click at [181, 93] on button "上個月" at bounding box center [175, 97] width 41 height 20
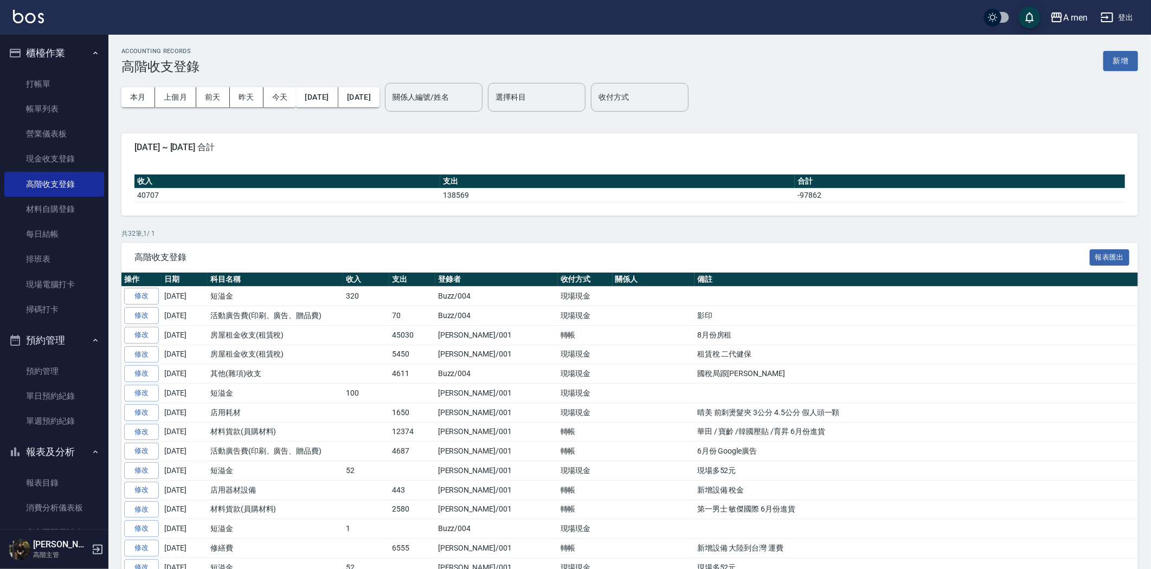
click at [109, 101] on div "ACCOUNTING RECORDS 高階收支登錄 新增 本月 上個月 [DATE] [DATE] [DATE] [DATE] [DATE] 關係人編號/姓名…" at bounding box center [629, 492] width 1042 height 915
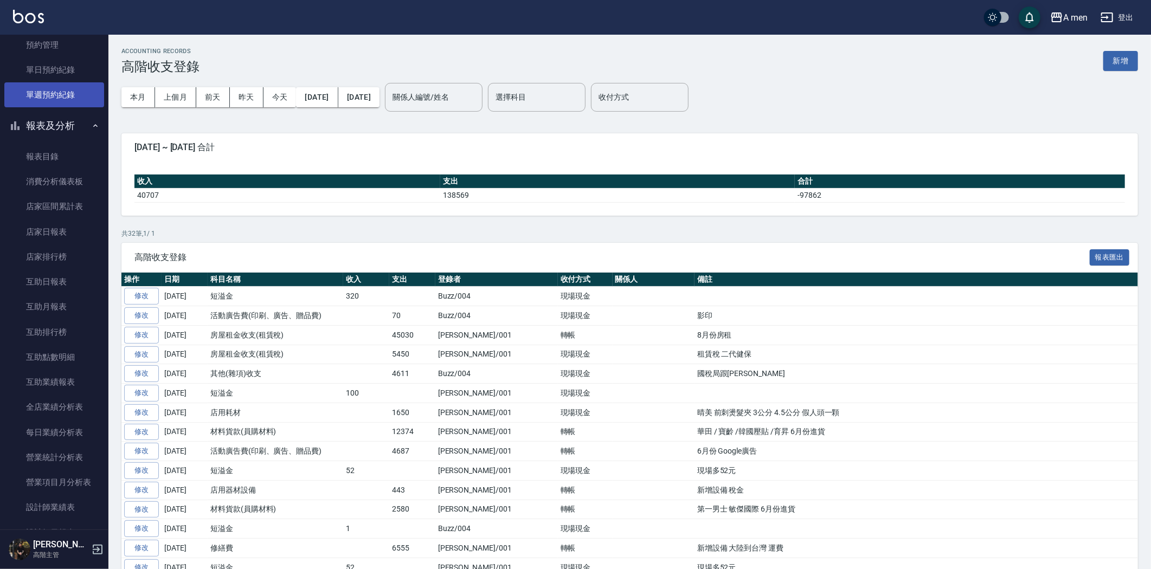
scroll to position [181, 0]
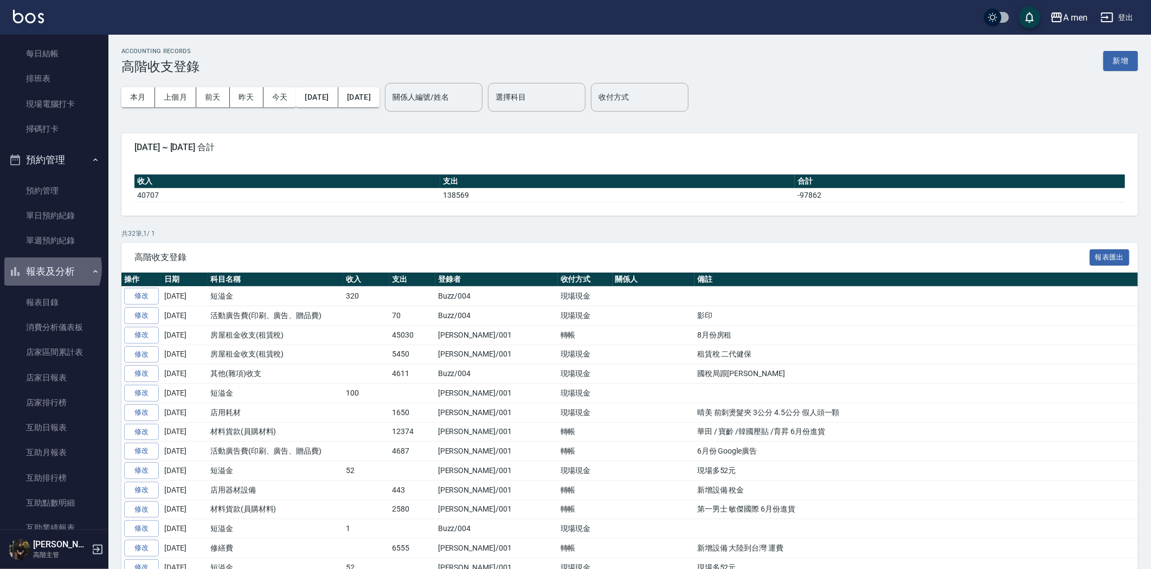
click at [48, 269] on button "報表及分析" at bounding box center [54, 271] width 100 height 28
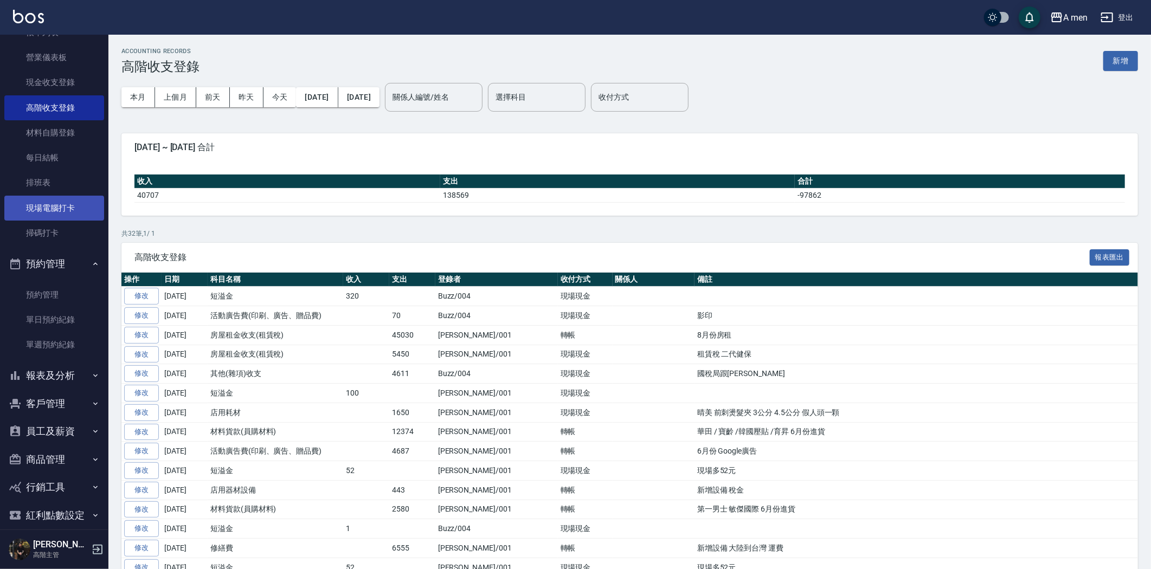
scroll to position [56, 0]
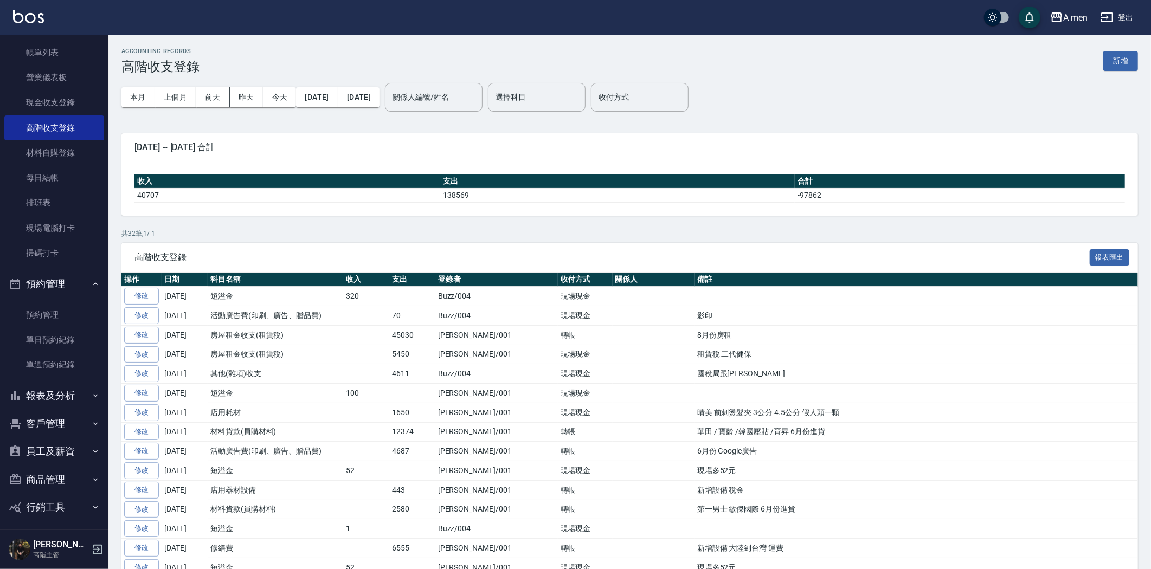
click at [51, 284] on button "預約管理" at bounding box center [54, 284] width 100 height 28
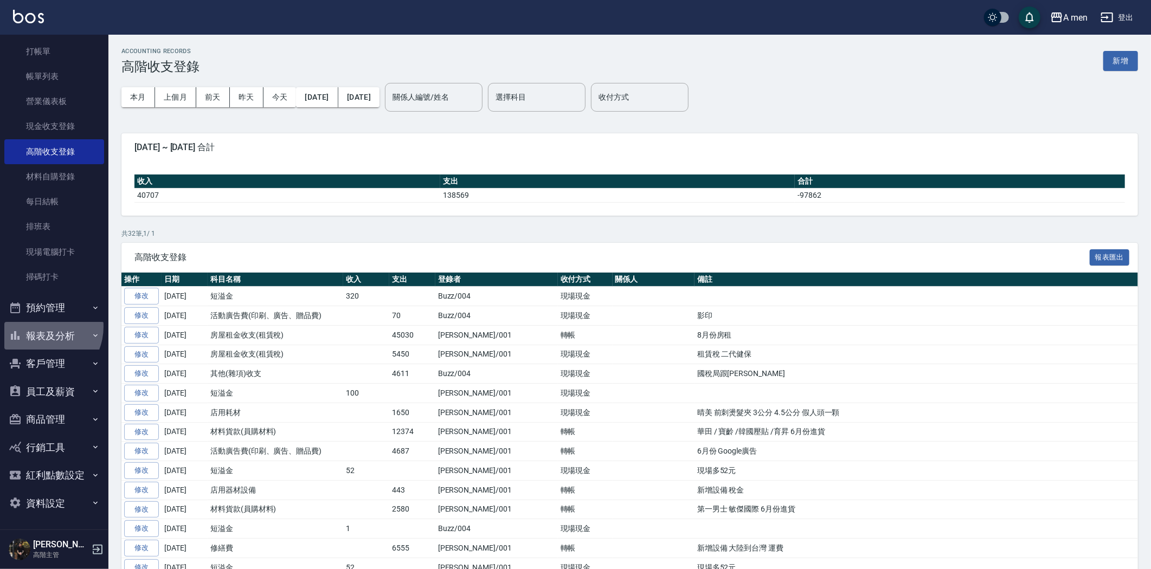
click at [40, 326] on button "報表及分析" at bounding box center [54, 336] width 100 height 28
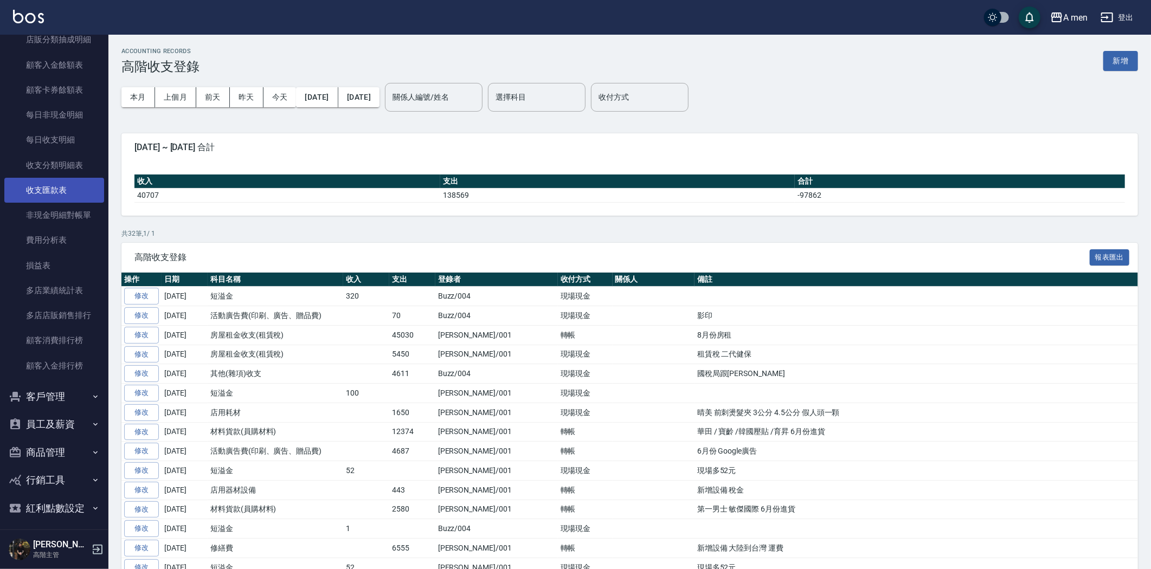
scroll to position [999, 0]
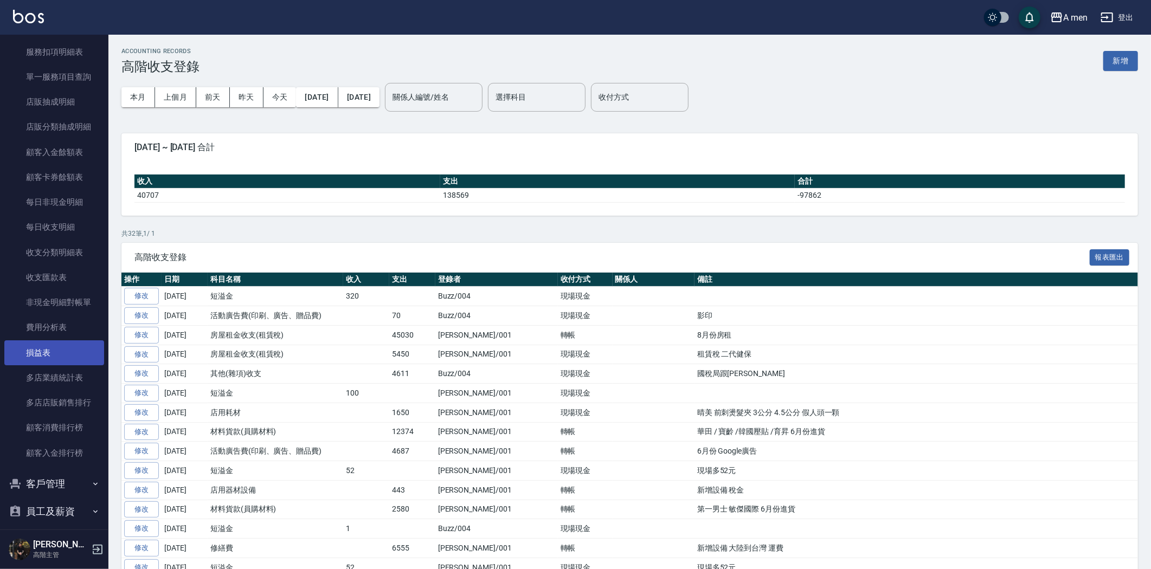
click at [51, 344] on link "損益表" at bounding box center [54, 352] width 100 height 25
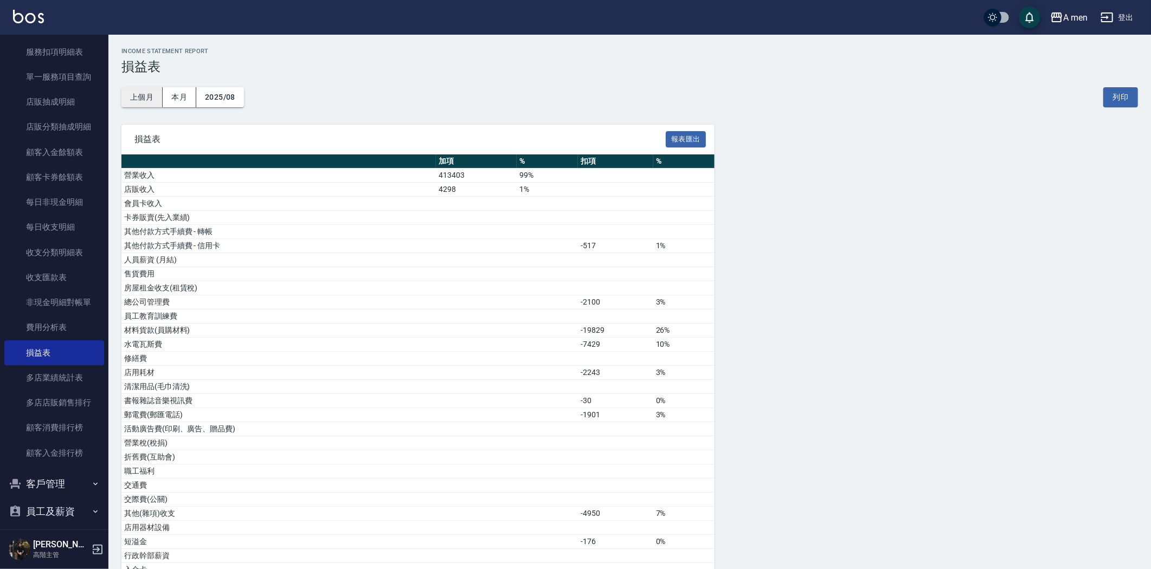
click at [149, 98] on button "上個月" at bounding box center [141, 97] width 41 height 20
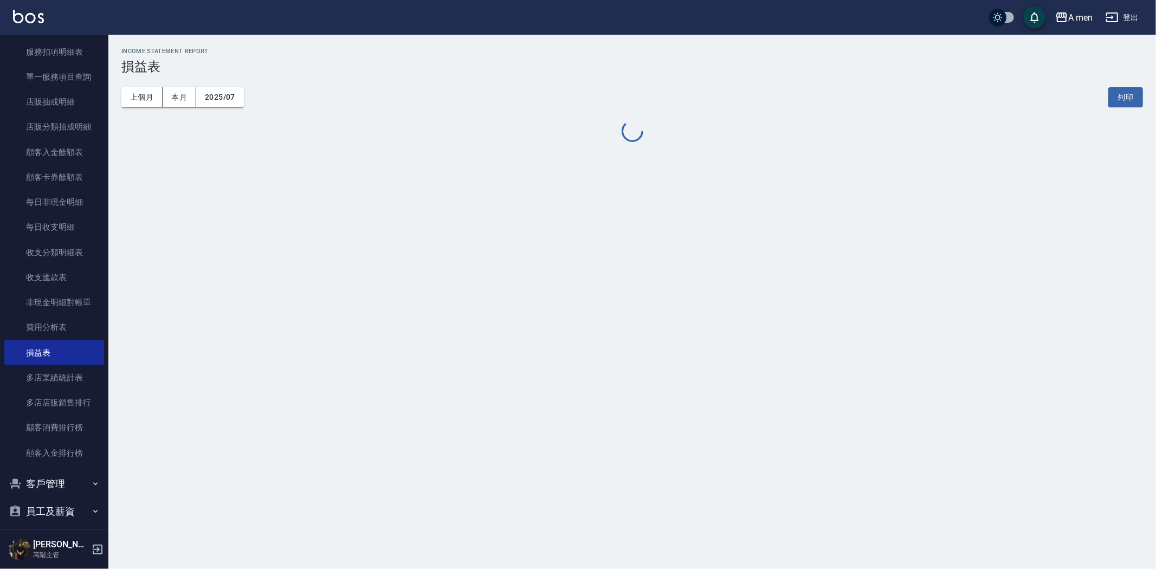
click at [198, 82] on div "上個月 本月 2025/07 列印" at bounding box center [632, 97] width 1022 height 46
click at [213, 95] on button "2025/07" at bounding box center [220, 97] width 48 height 20
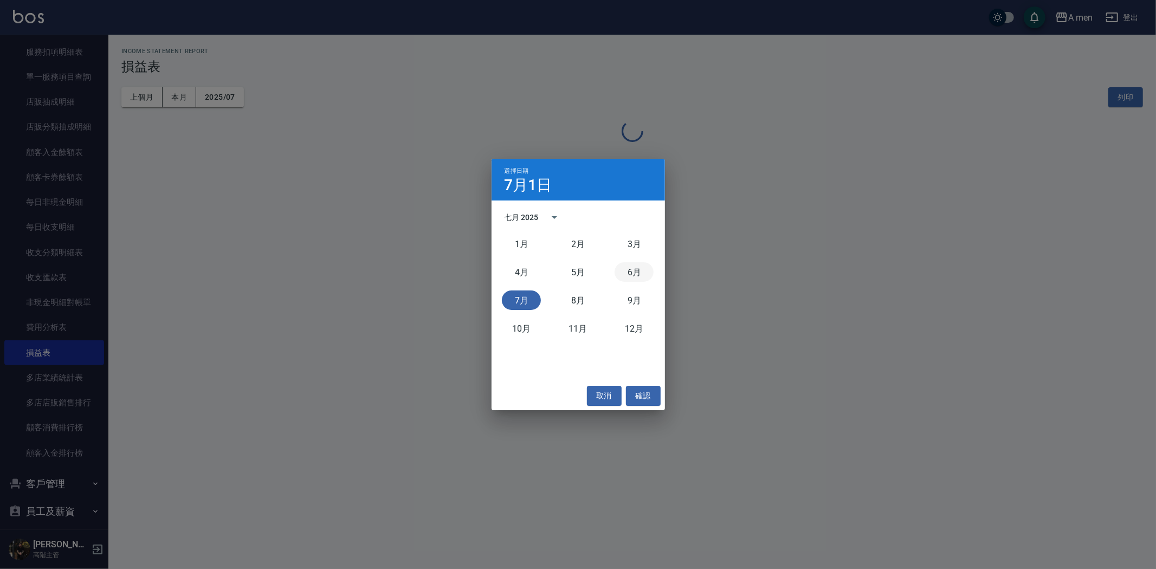
click at [630, 273] on button "6月" at bounding box center [634, 272] width 39 height 20
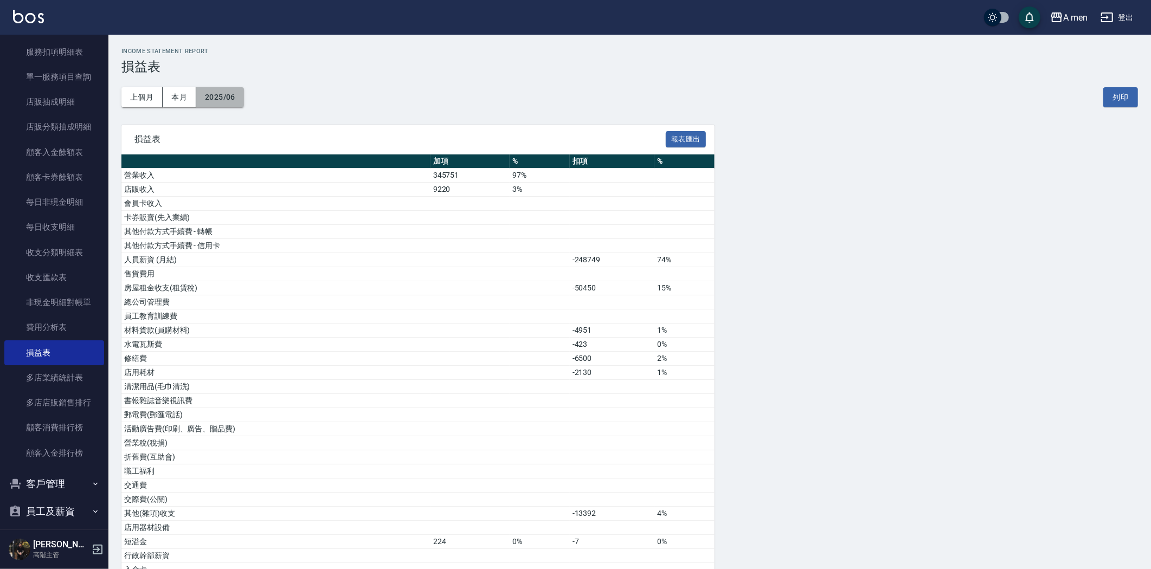
click at [236, 104] on button "2025/06" at bounding box center [220, 97] width 48 height 20
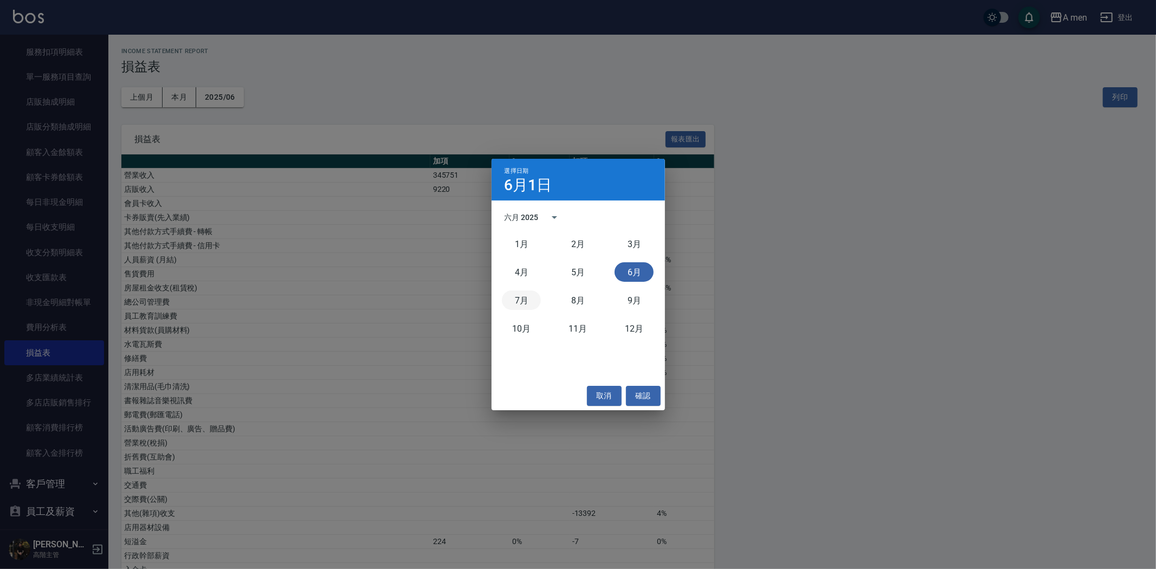
click at [522, 302] on button "7月" at bounding box center [521, 301] width 39 height 20
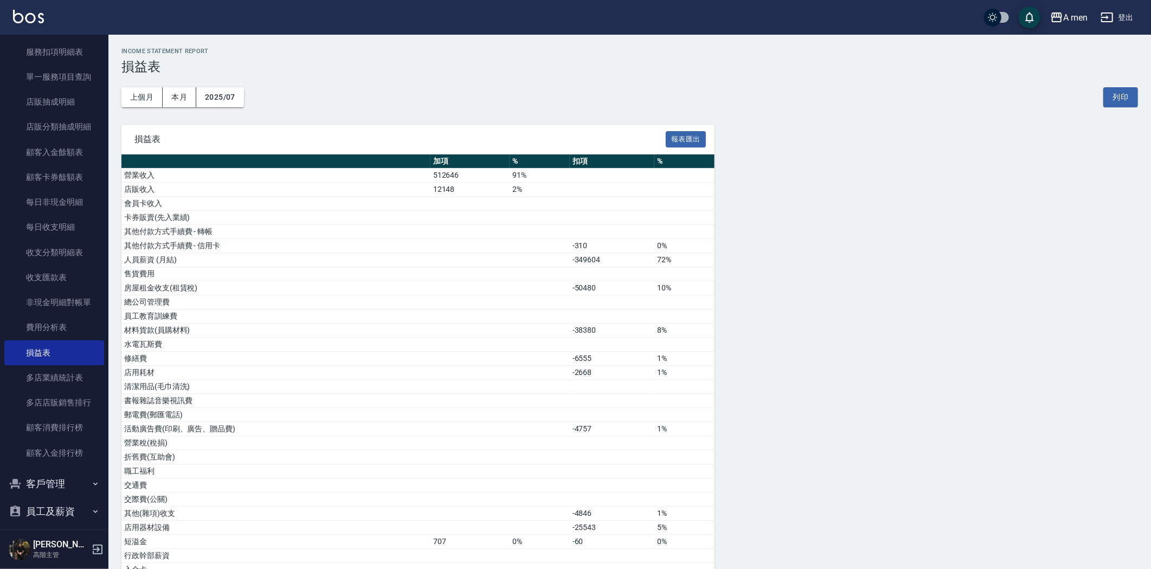
scroll to position [276, 0]
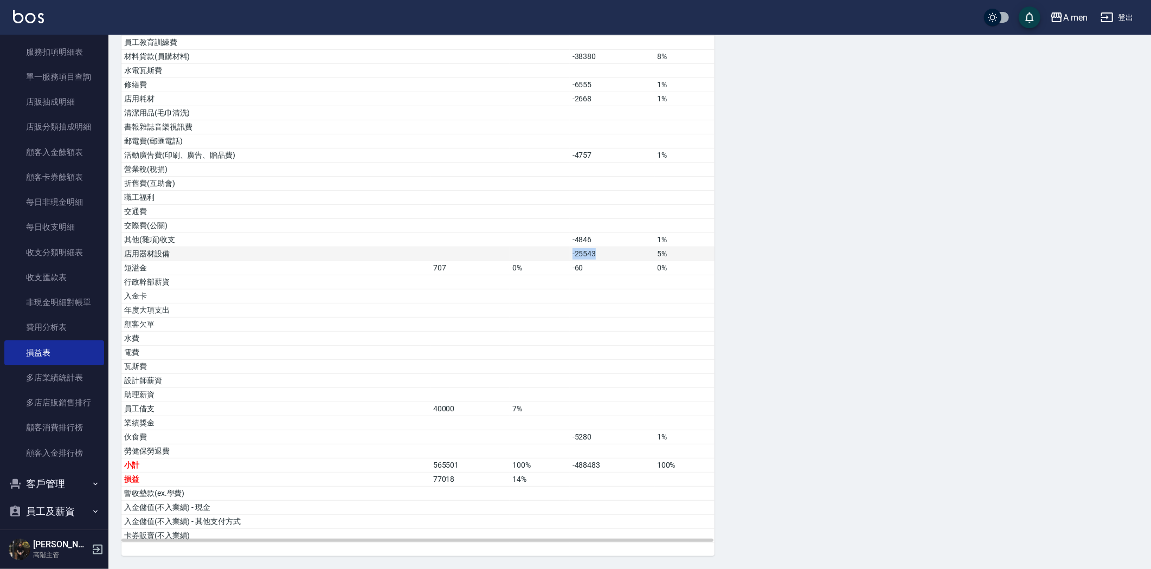
drag, startPoint x: 571, startPoint y: 255, endPoint x: 606, endPoint y: 259, distance: 34.9
click at [606, 259] on tr "店用器材設備 -25543 5%" at bounding box center [417, 254] width 593 height 14
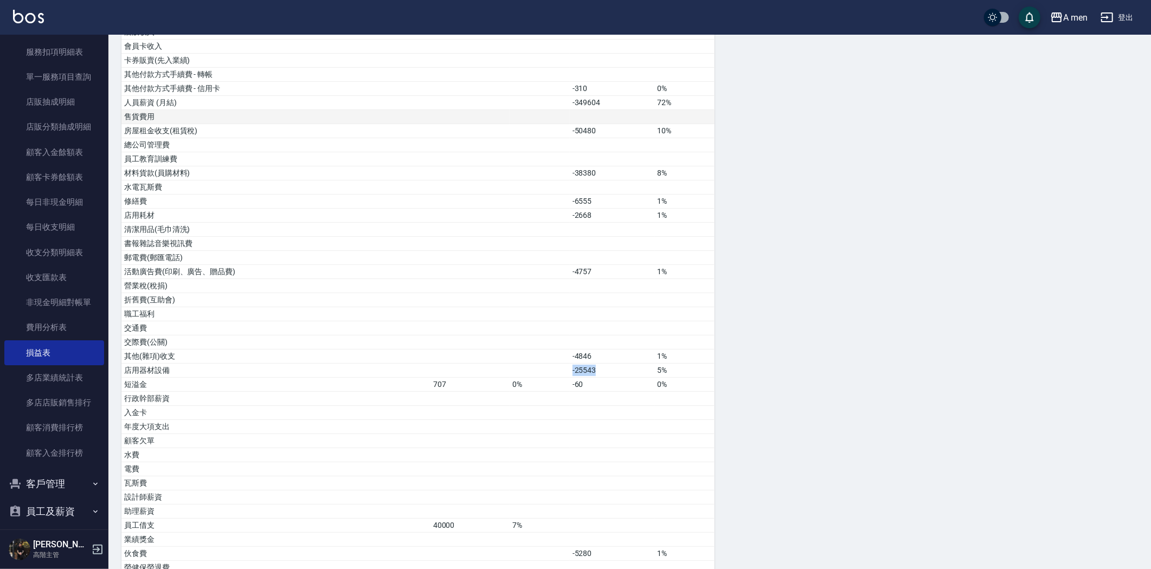
scroll to position [0, 0]
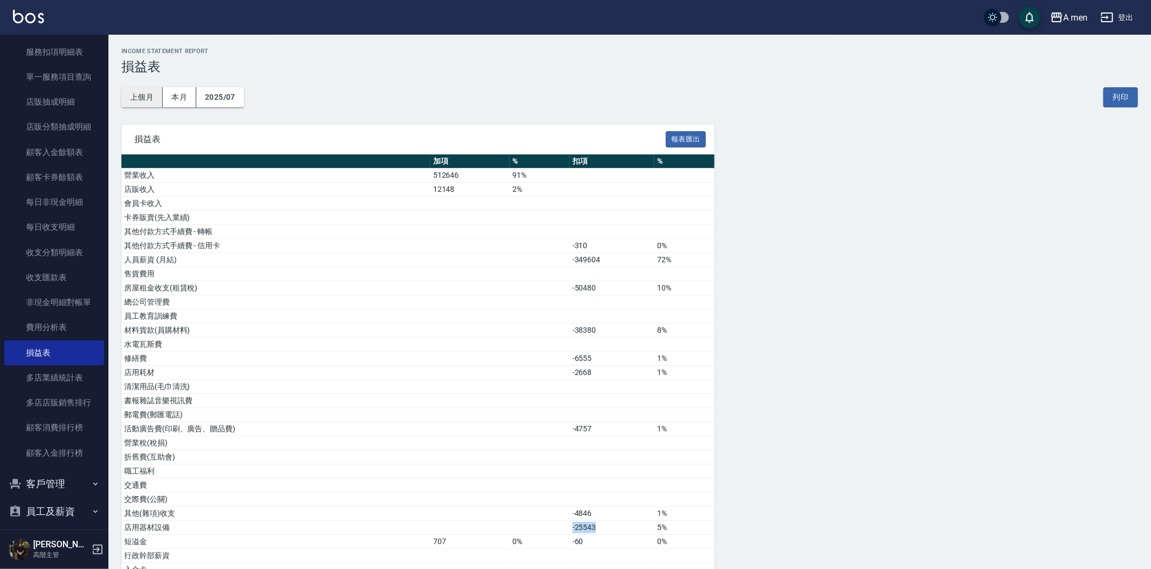
click at [137, 99] on button "上個月" at bounding box center [141, 97] width 41 height 20
click at [235, 105] on button "2025/07" at bounding box center [220, 97] width 48 height 20
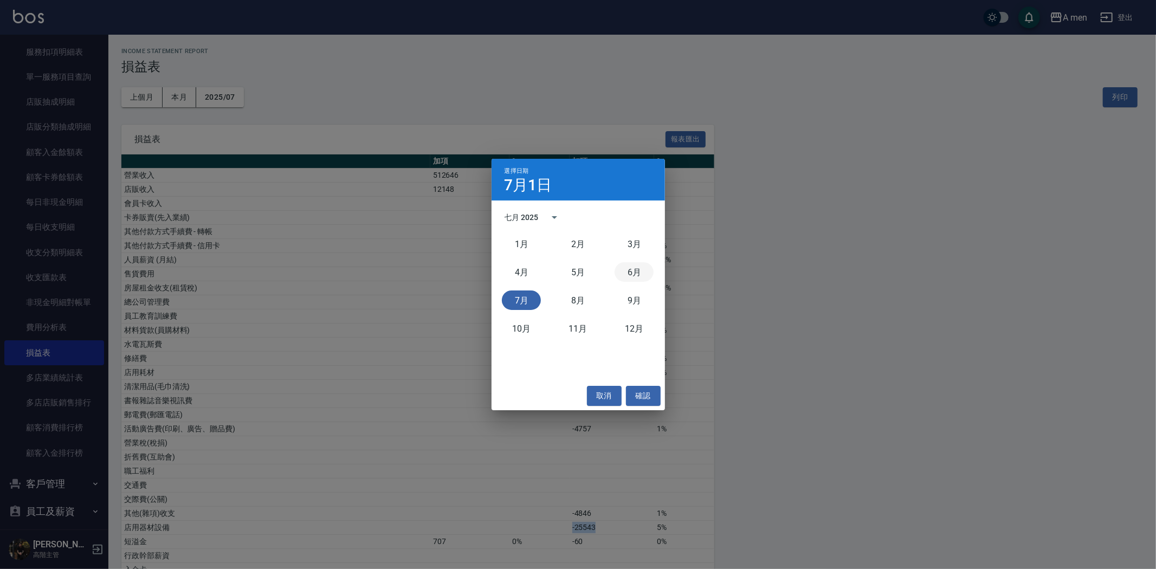
click at [640, 270] on button "6月" at bounding box center [634, 272] width 39 height 20
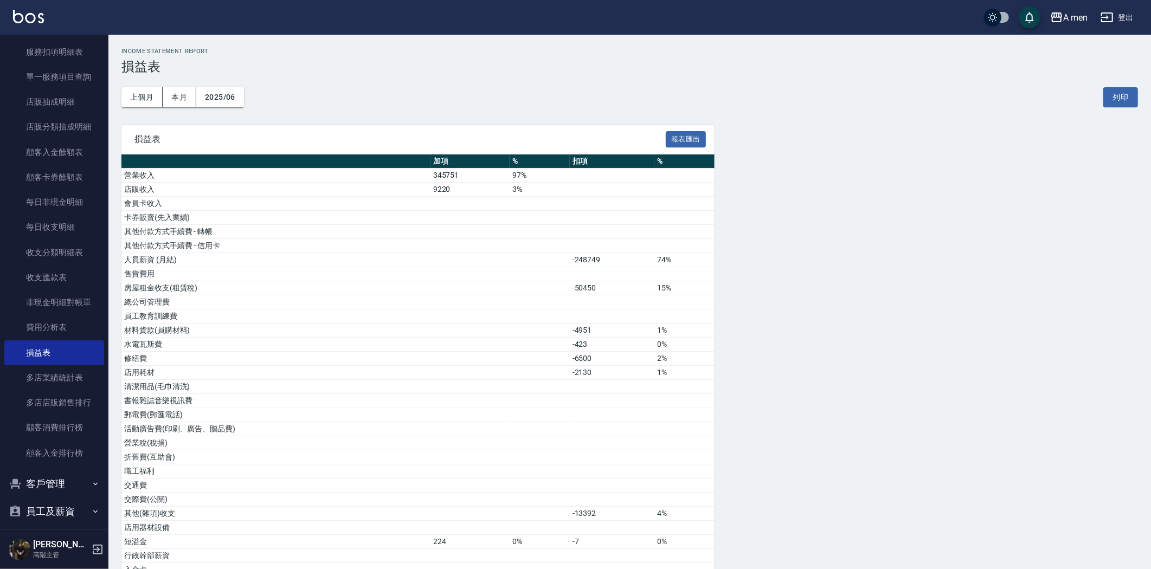
drag, startPoint x: 233, startPoint y: 112, endPoint x: 232, endPoint y: 104, distance: 8.2
click at [233, 112] on div "上個月 本月 2025/06 列印" at bounding box center [629, 97] width 1016 height 46
click at [233, 104] on button "2025/06" at bounding box center [220, 97] width 48 height 20
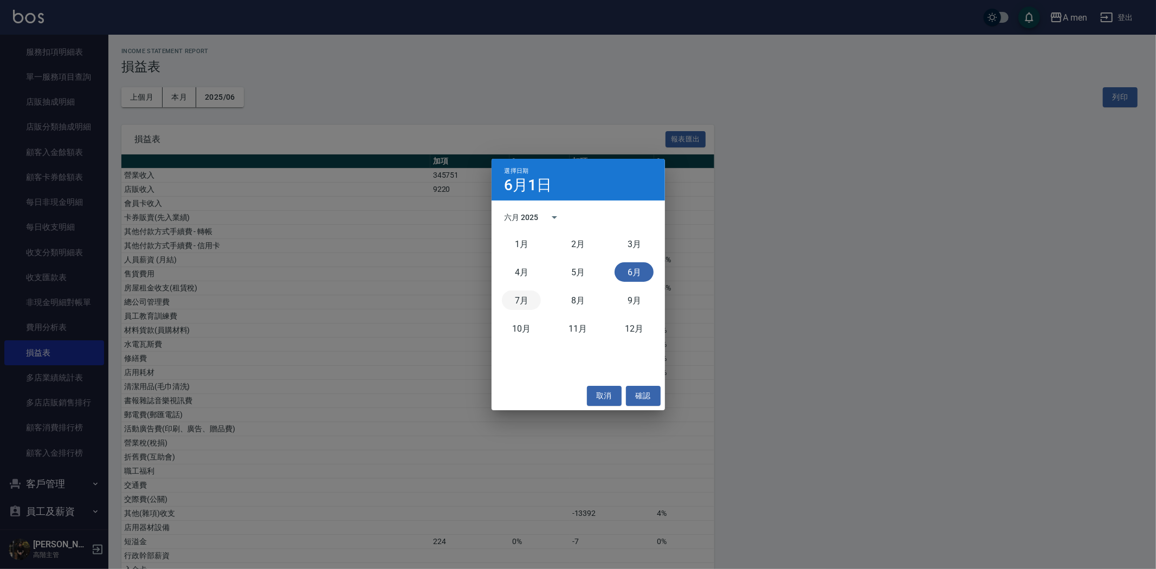
click at [529, 295] on button "7月" at bounding box center [521, 301] width 39 height 20
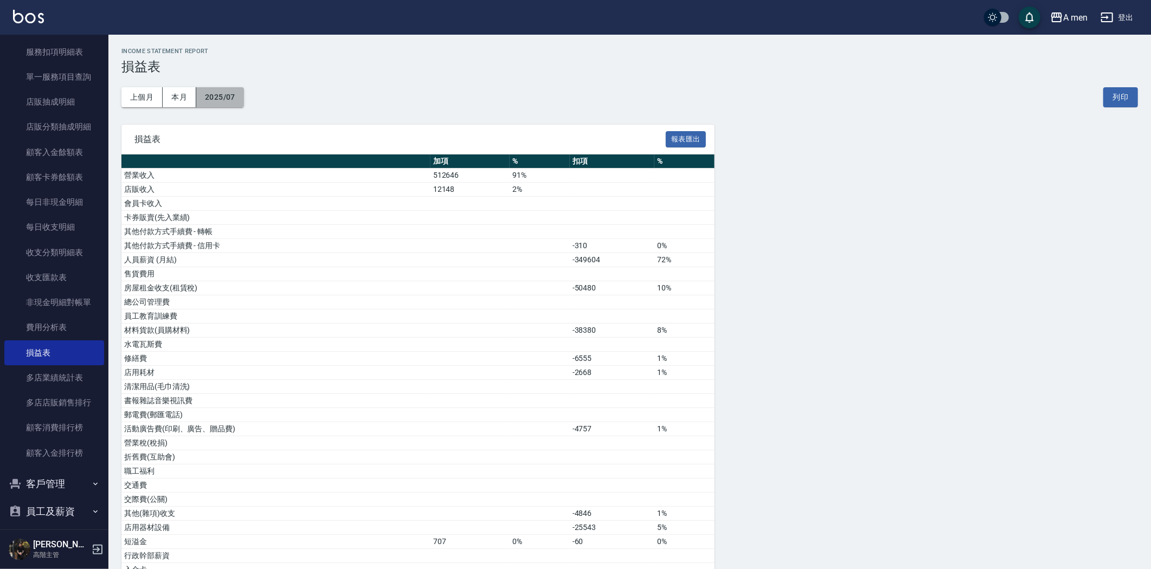
click at [207, 94] on button "2025/07" at bounding box center [220, 97] width 48 height 20
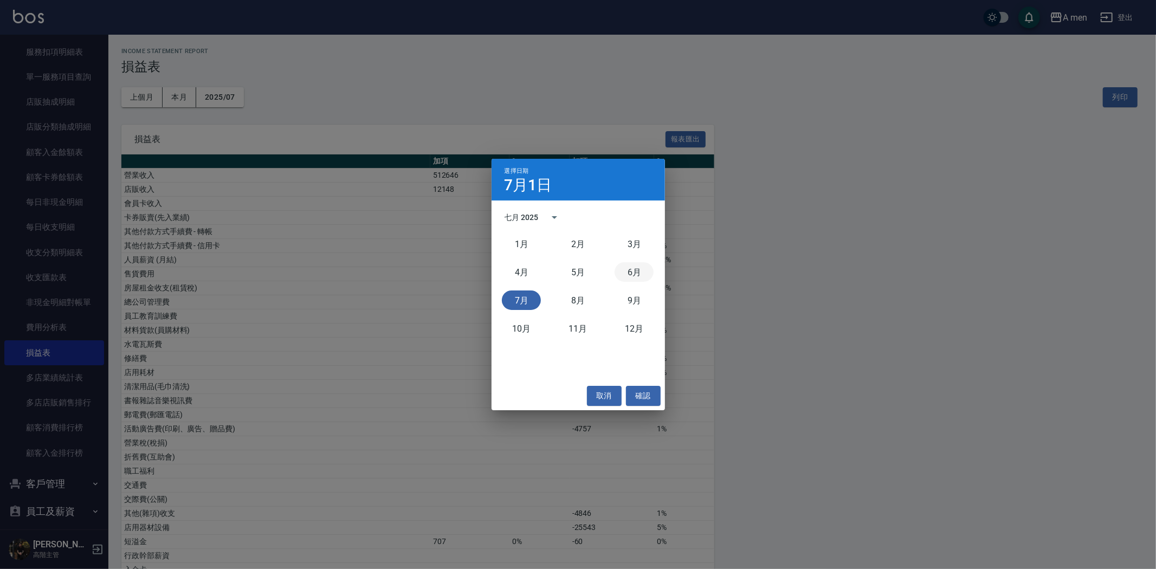
click at [633, 271] on button "6月" at bounding box center [634, 272] width 39 height 20
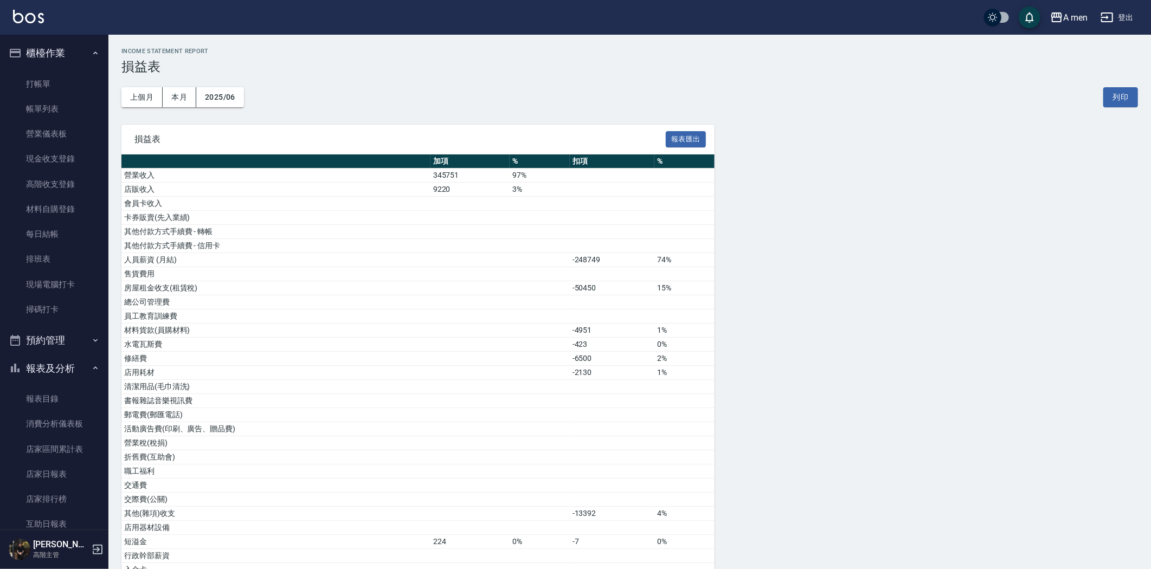
click at [68, 60] on button "櫃檯作業" at bounding box center [54, 53] width 100 height 28
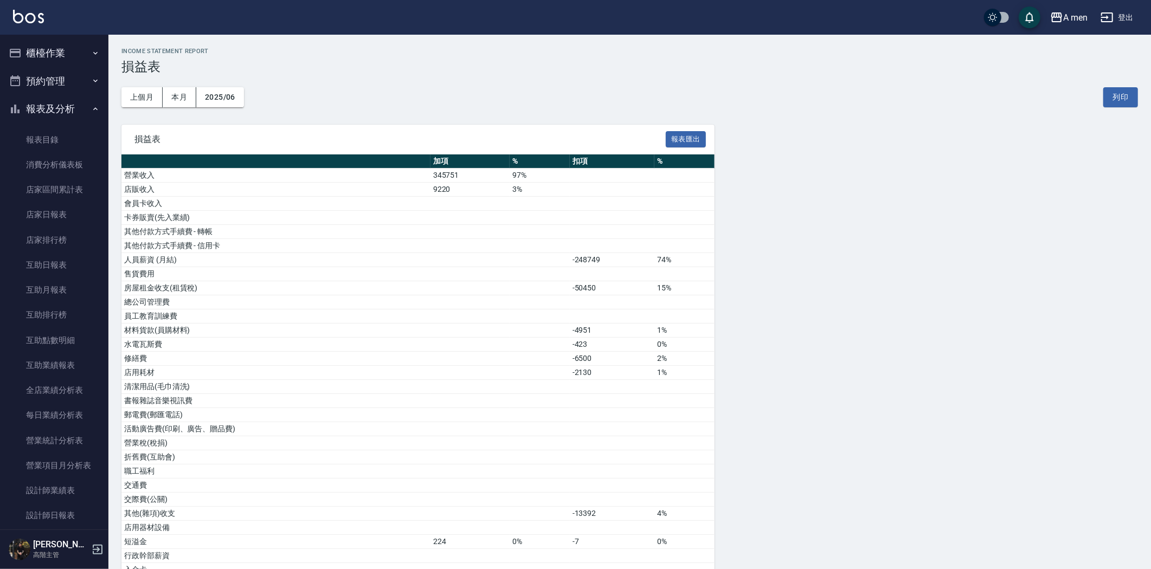
click at [68, 85] on button "預約管理" at bounding box center [54, 81] width 100 height 28
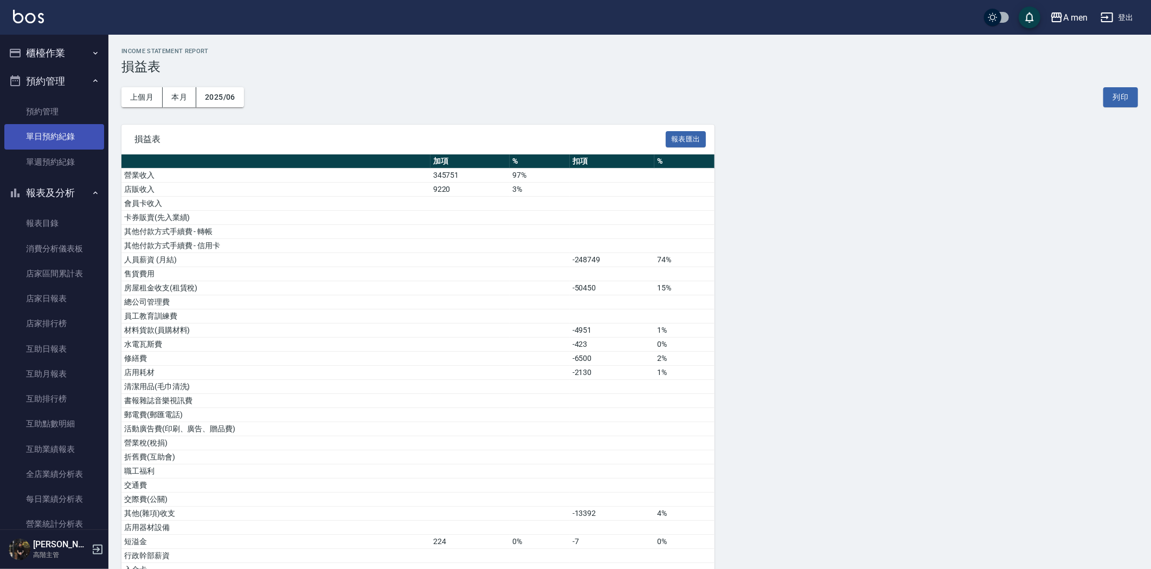
click at [53, 134] on link "單日預約紀錄" at bounding box center [54, 136] width 100 height 25
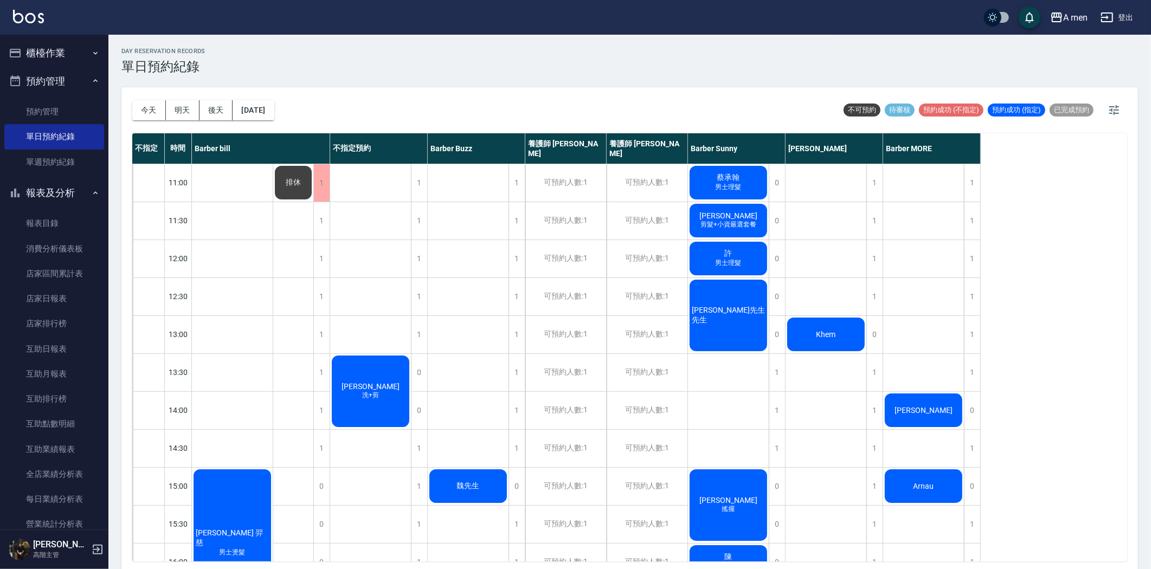
click at [271, 529] on span "[PERSON_NAME]" at bounding box center [233, 539] width 78 height 20
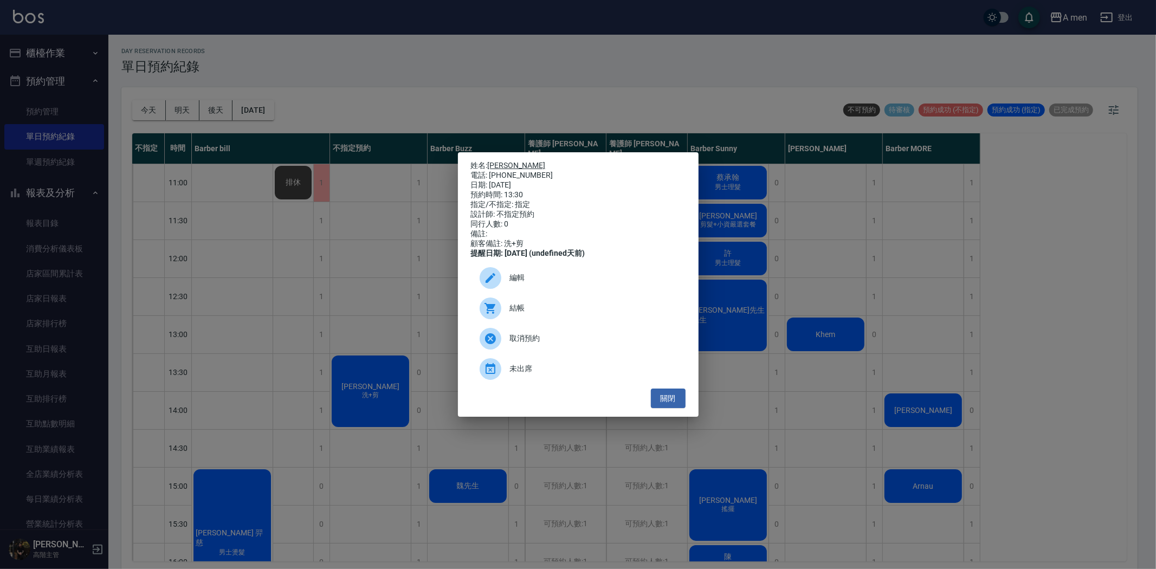
click at [495, 161] on link "[PERSON_NAME]" at bounding box center [517, 165] width 58 height 9
click at [676, 409] on button "關閉" at bounding box center [668, 399] width 35 height 20
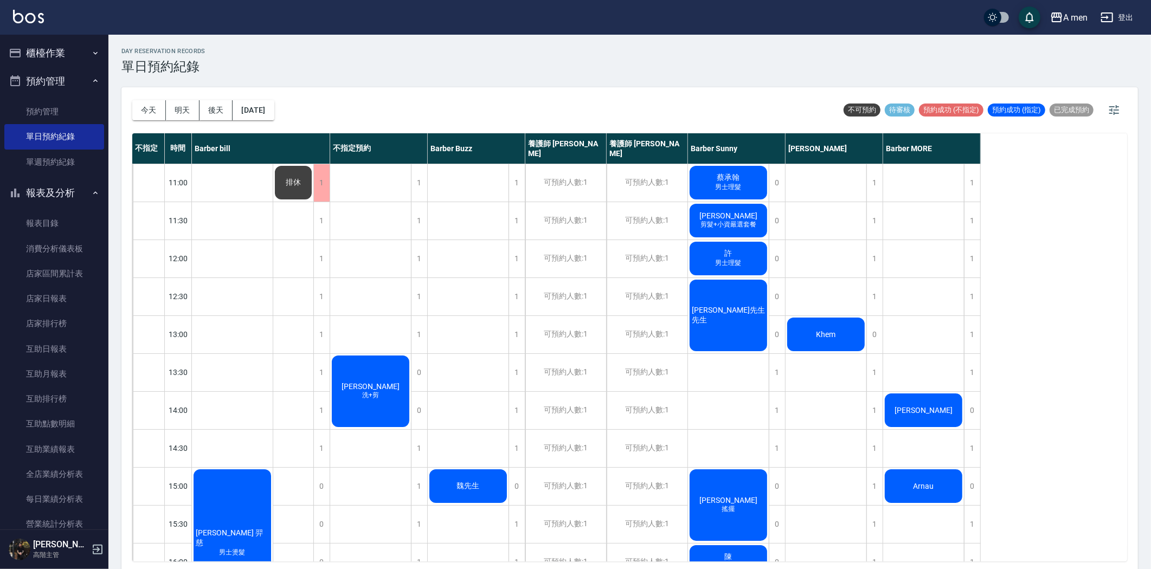
click at [271, 529] on span "[PERSON_NAME]" at bounding box center [233, 539] width 78 height 20
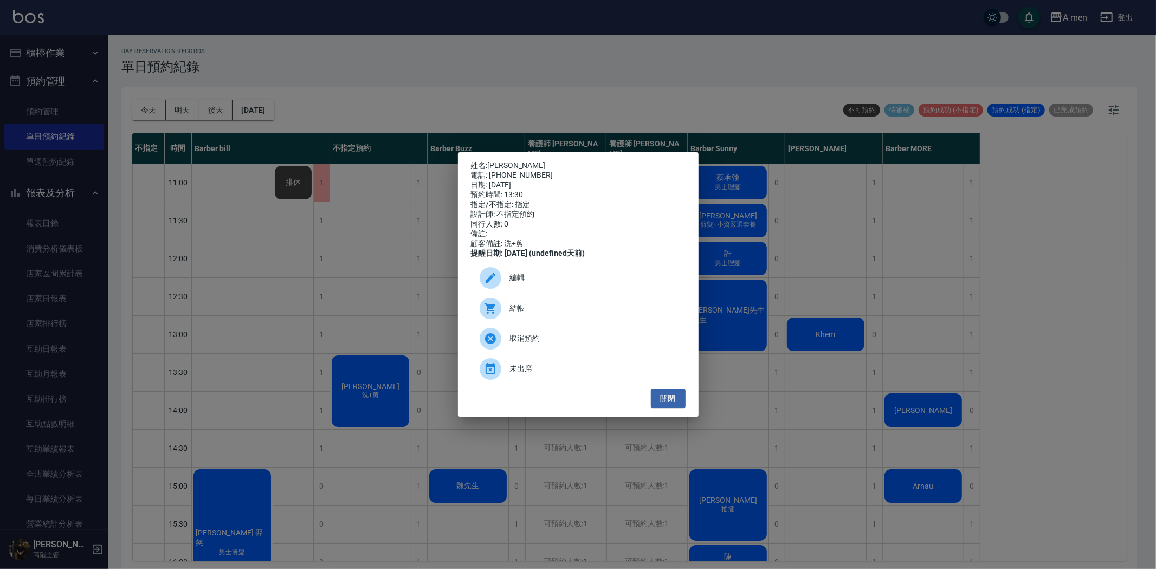
click at [512, 279] on div "編輯" at bounding box center [578, 278] width 215 height 30
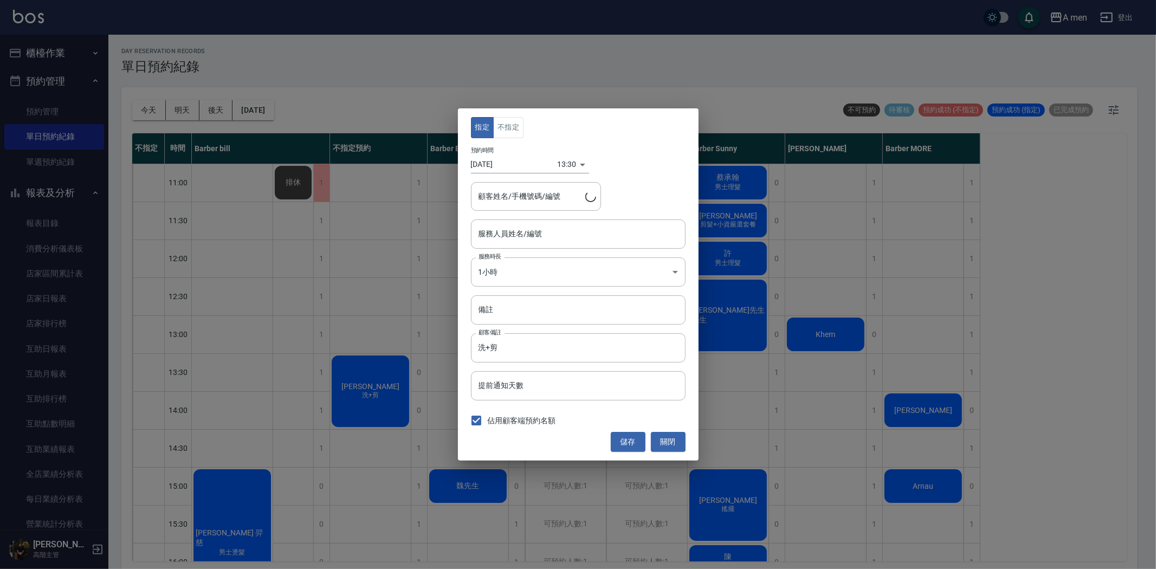
type input "不指定預約-100"
type input "[PERSON_NAME]/0929229716"
click at [521, 128] on button "不指定" at bounding box center [508, 127] width 30 height 21
click at [518, 248] on div "不指定預約-100 服務人員姓名/編號" at bounding box center [578, 234] width 215 height 29
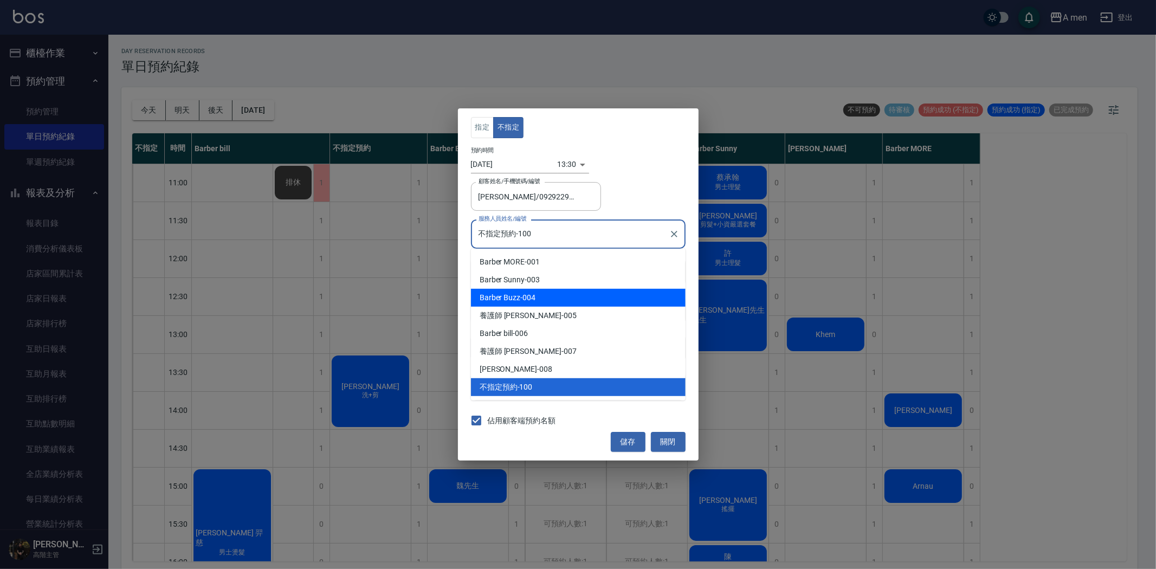
click at [529, 300] on div "Barber Buzz -004" at bounding box center [578, 298] width 215 height 18
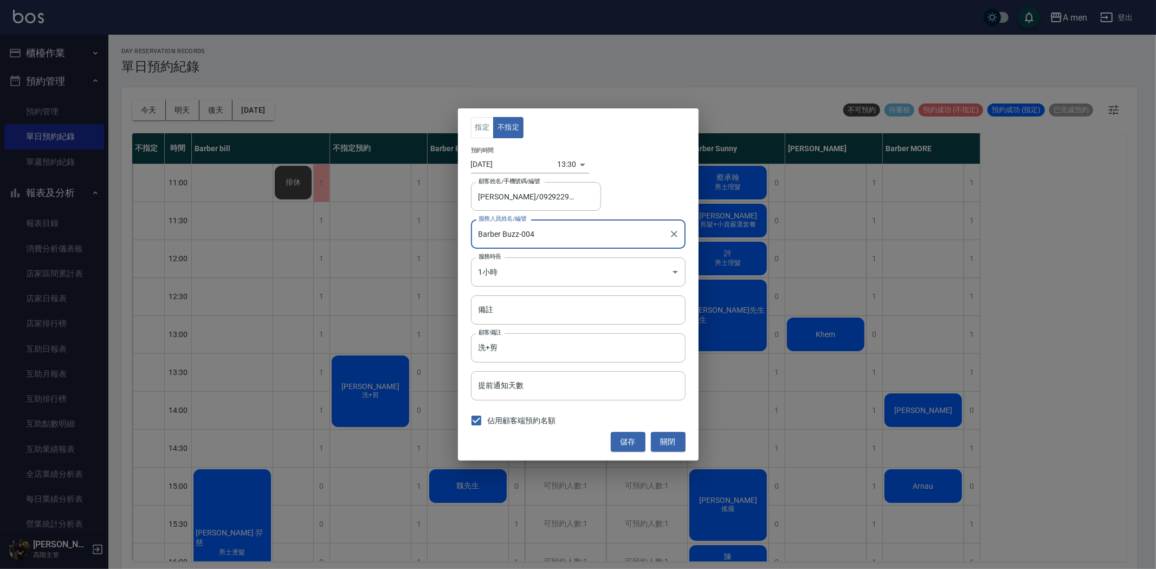
click at [536, 236] on input "Barber Buzz-004" at bounding box center [570, 233] width 189 height 19
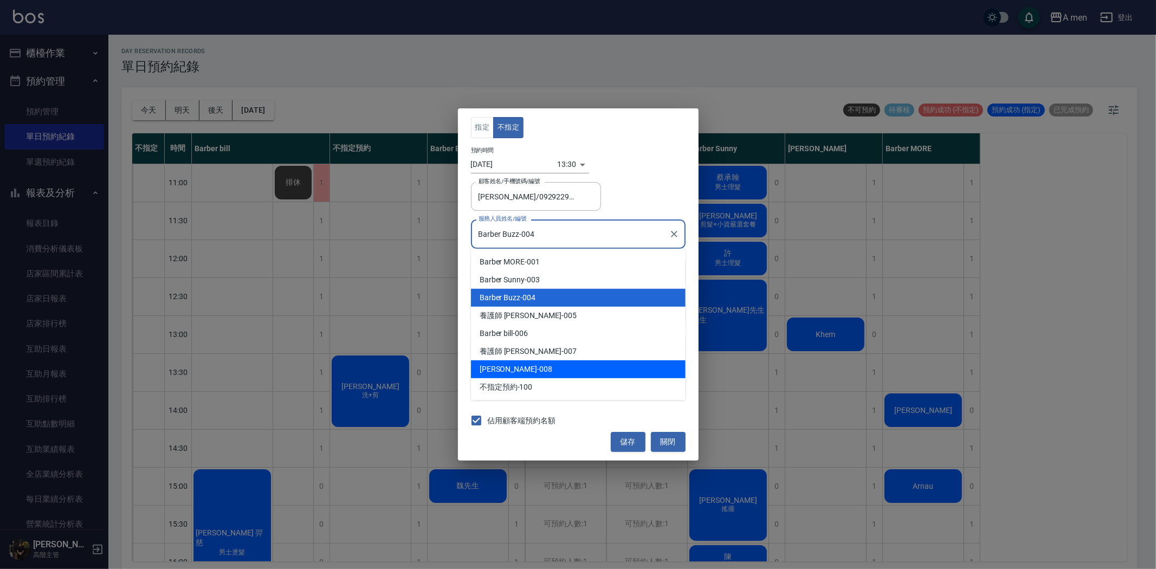
click at [519, 369] on div "Garry -008" at bounding box center [578, 369] width 215 height 18
type input "Garry-008"
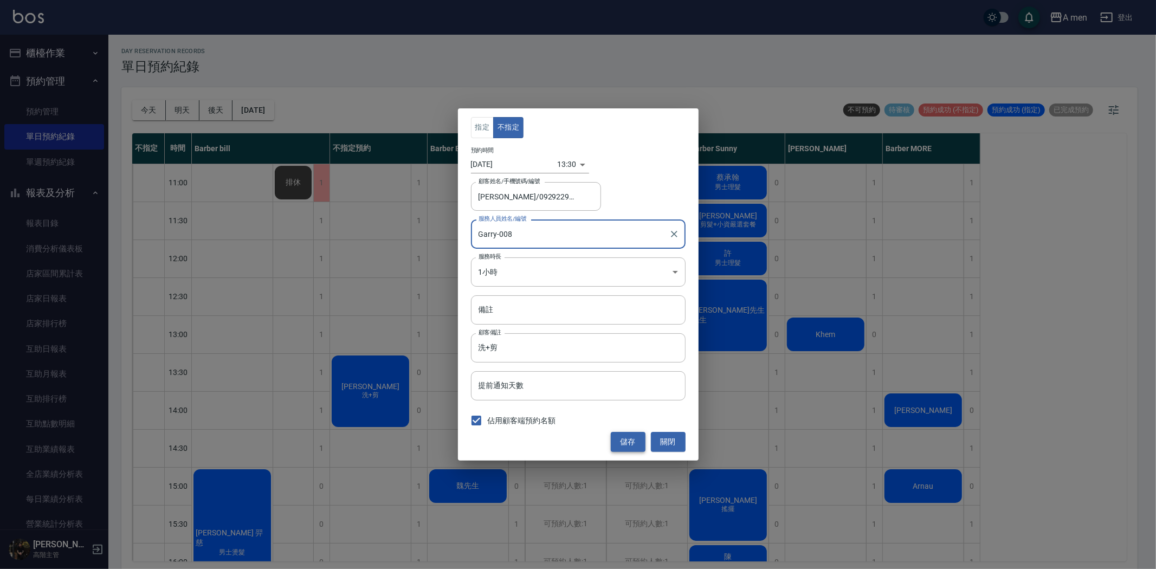
click at [635, 443] on button "儲存" at bounding box center [628, 442] width 35 height 20
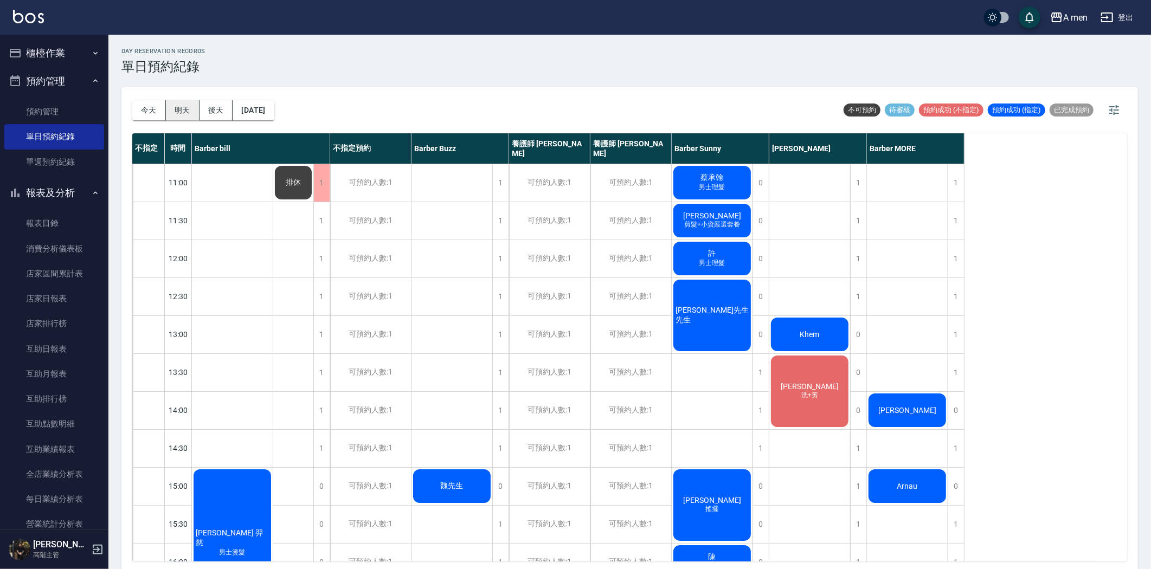
click at [186, 110] on button "明天" at bounding box center [183, 110] width 34 height 20
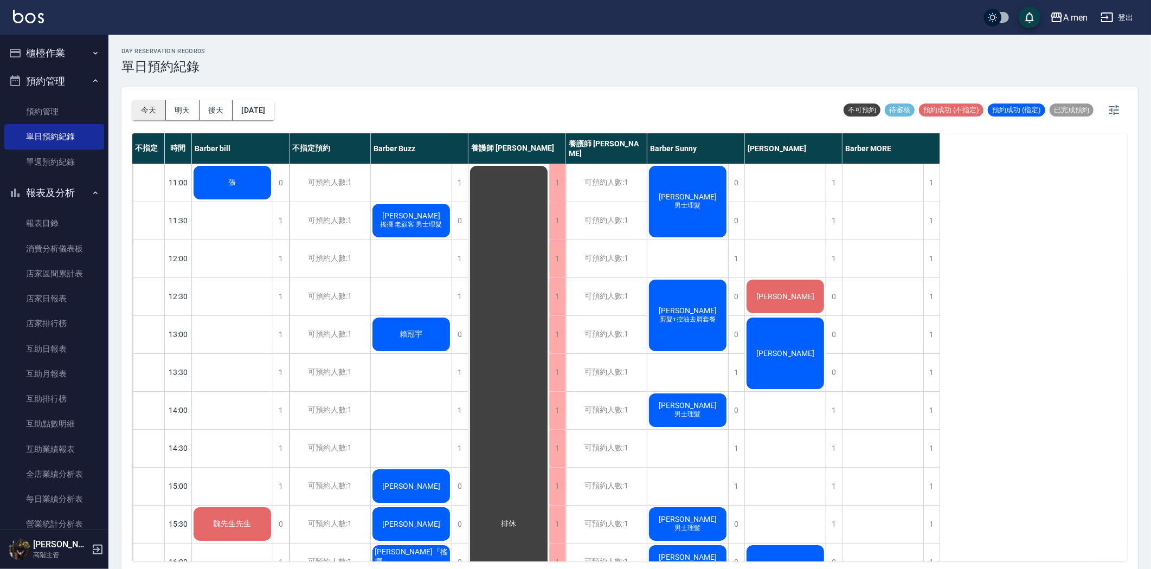
click at [146, 110] on button "今天" at bounding box center [149, 110] width 34 height 20
